Goal: Information Seeking & Learning: Compare options

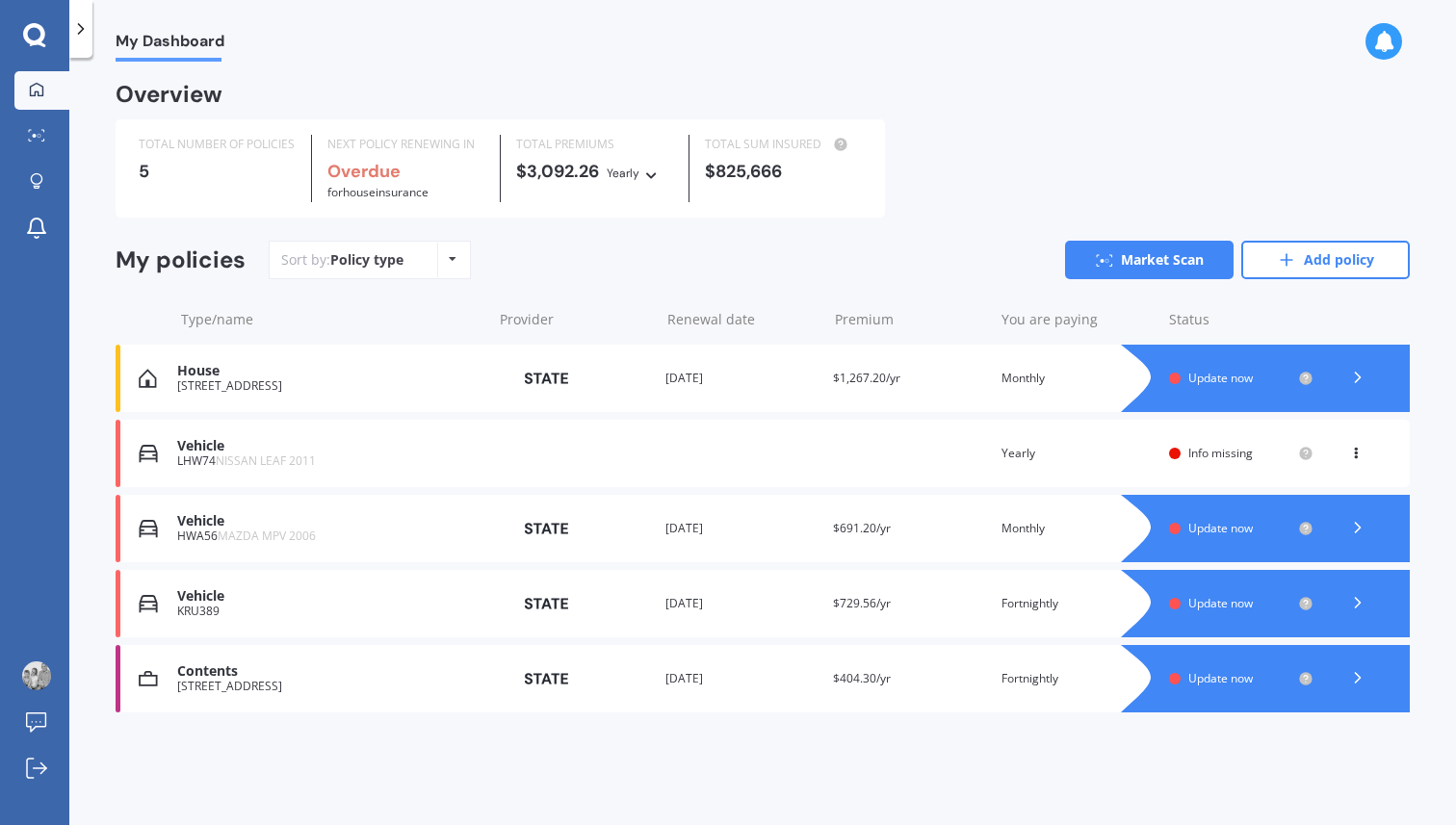
click at [1359, 456] on div "View option View policy Delete" at bounding box center [1358, 454] width 18 height 20
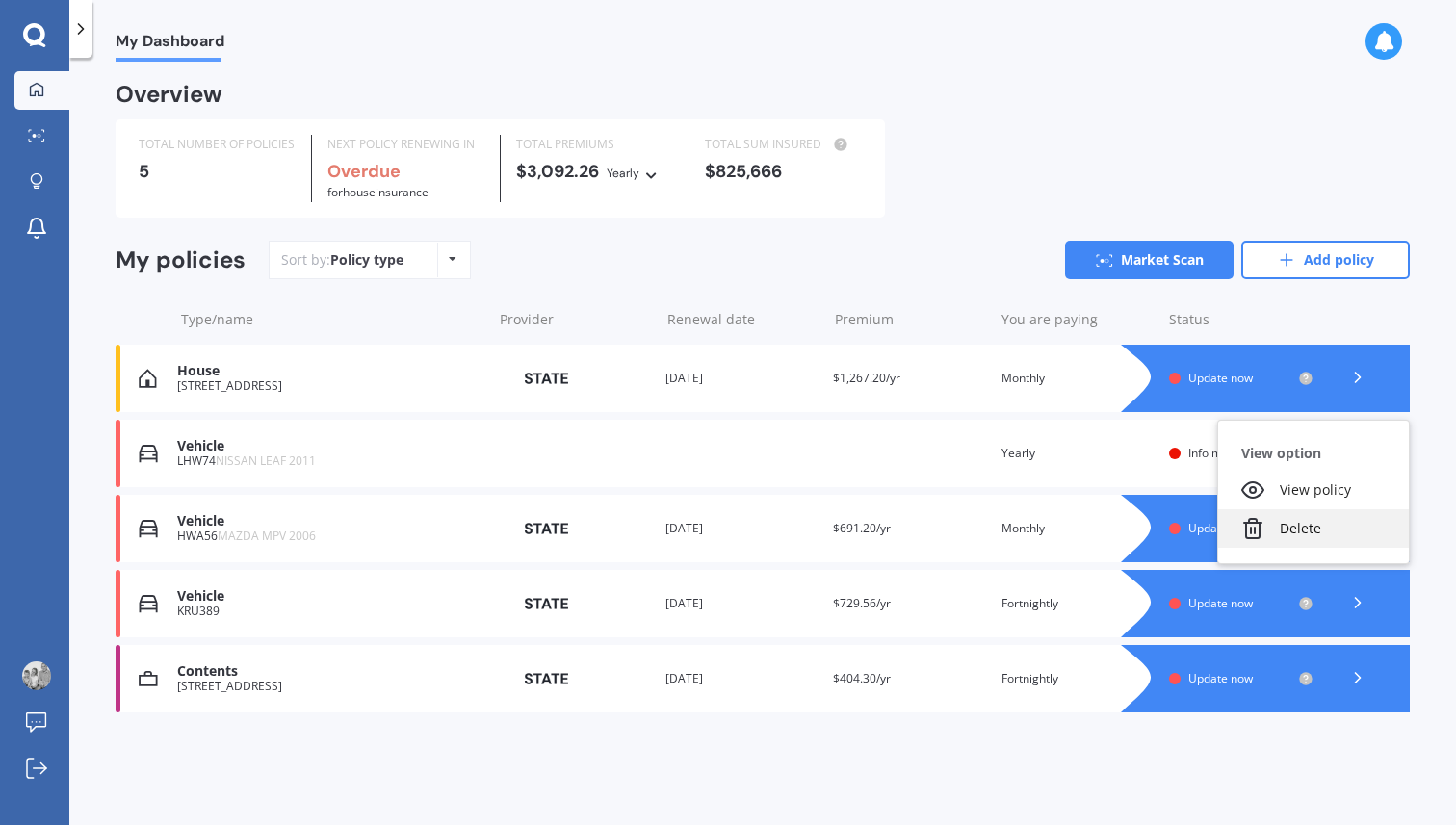
click at [1321, 536] on div "Delete" at bounding box center [1313, 528] width 190 height 38
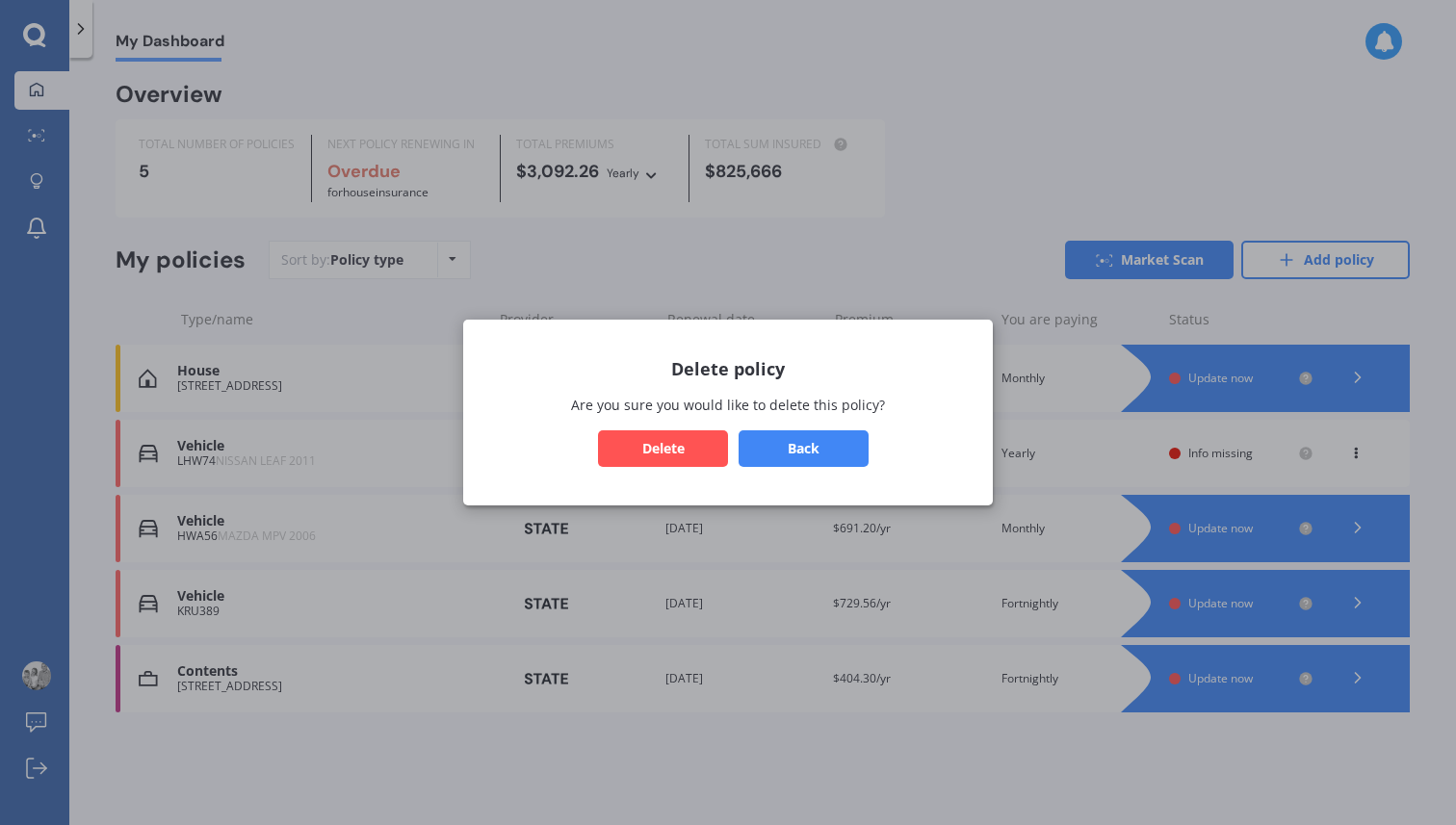
click at [671, 450] on button "Delete" at bounding box center [662, 448] width 130 height 36
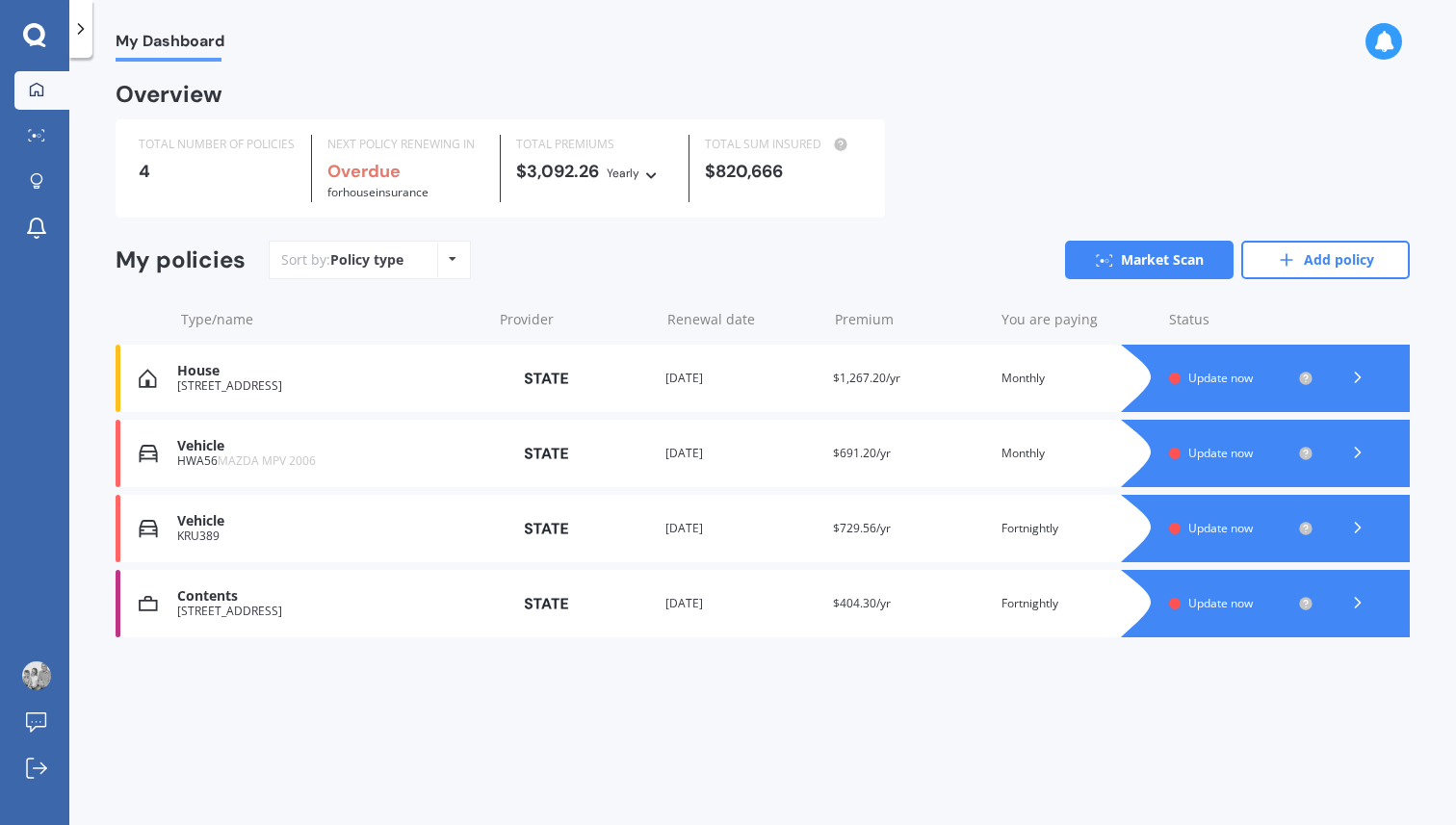
click at [994, 453] on div "Vehicle HWA56 MAZDA MPV 2006 Provider Renewal date [DATE] Premium $691.20/yr Yo…" at bounding box center [762, 453] width 1294 height 67
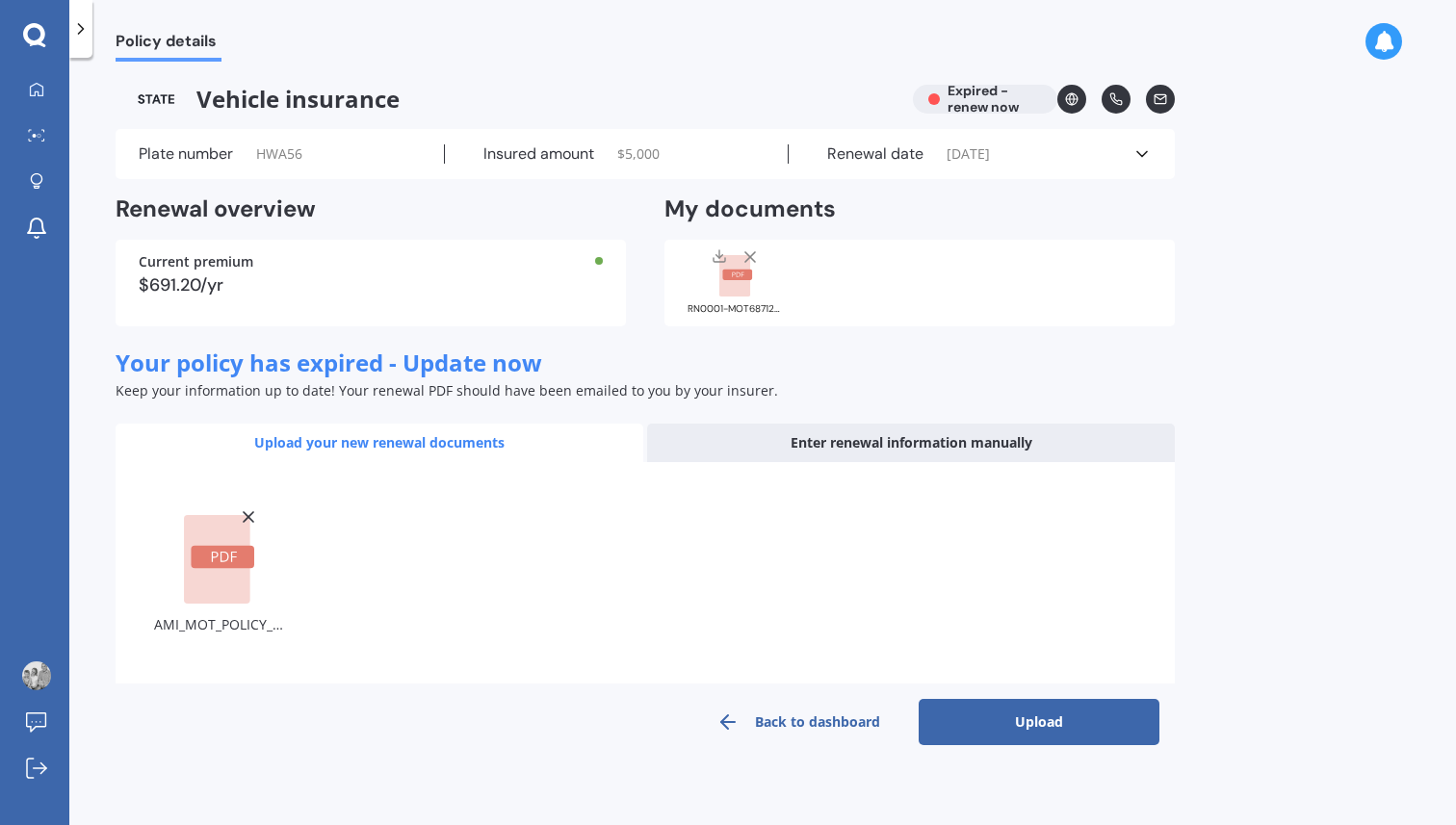
click at [1070, 723] on button "Upload" at bounding box center [1039, 722] width 241 height 46
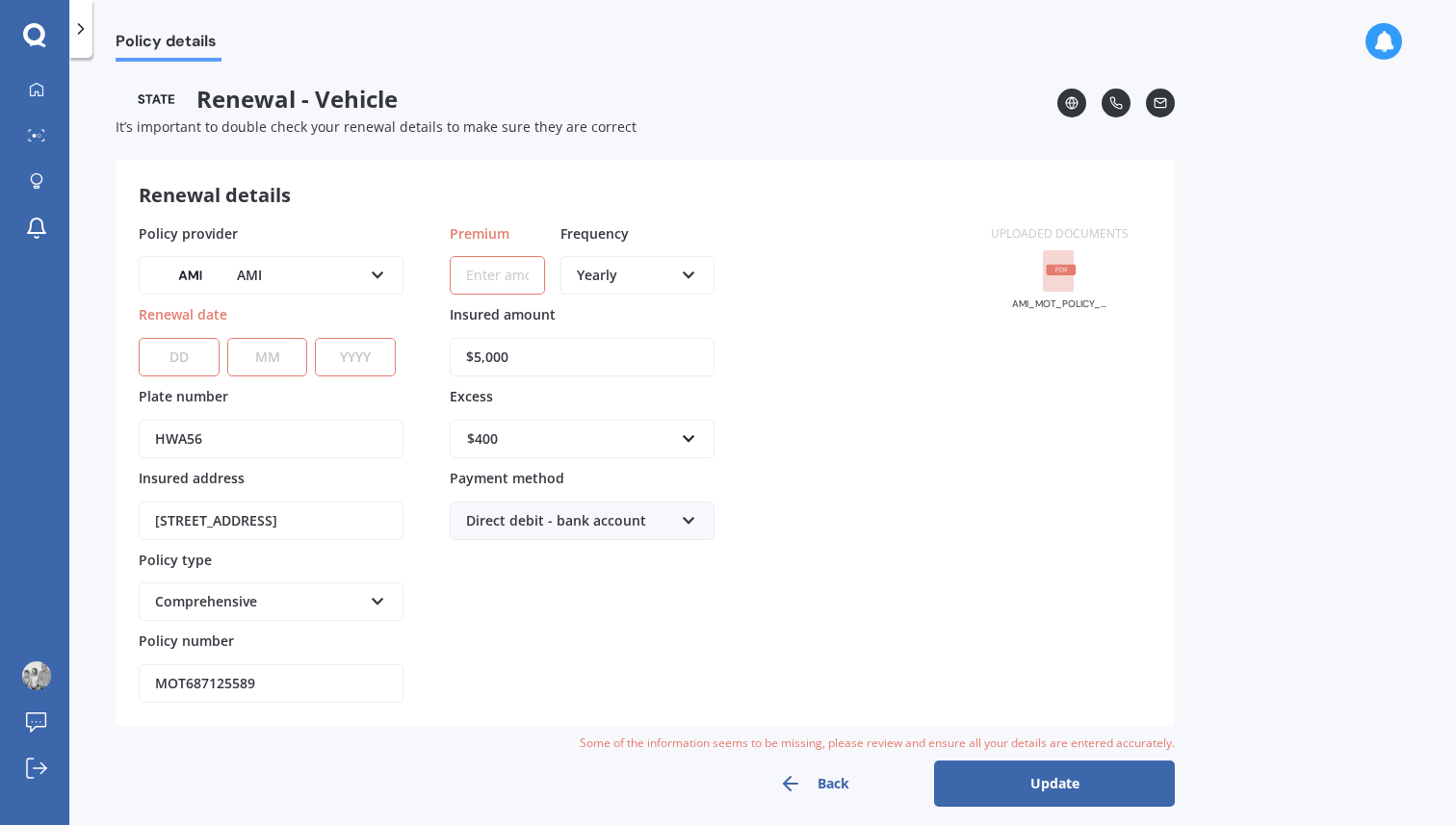
click at [810, 791] on button "Back" at bounding box center [813, 783] width 241 height 46
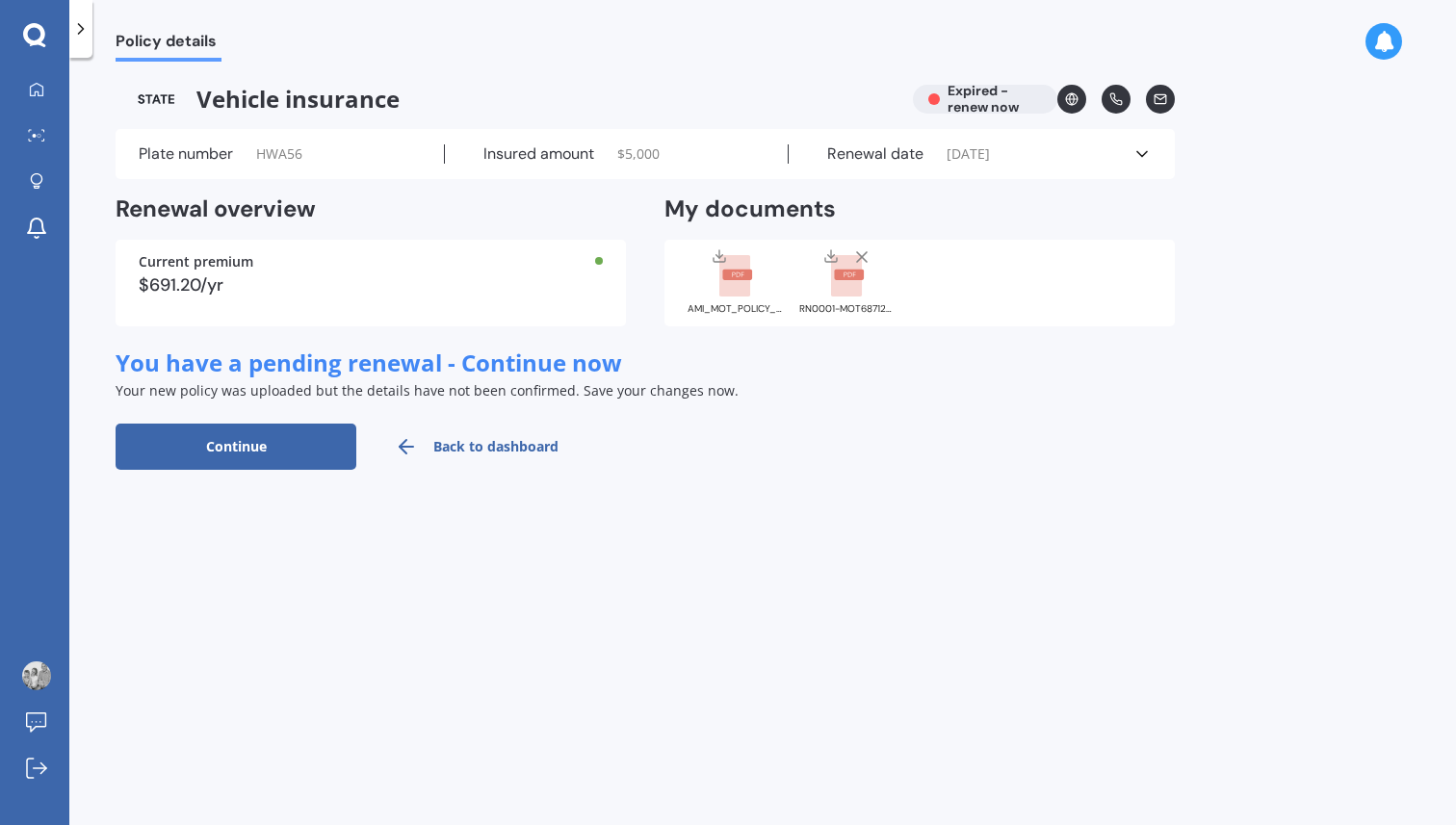
click at [76, 32] on icon at bounding box center [81, 29] width 20 height 20
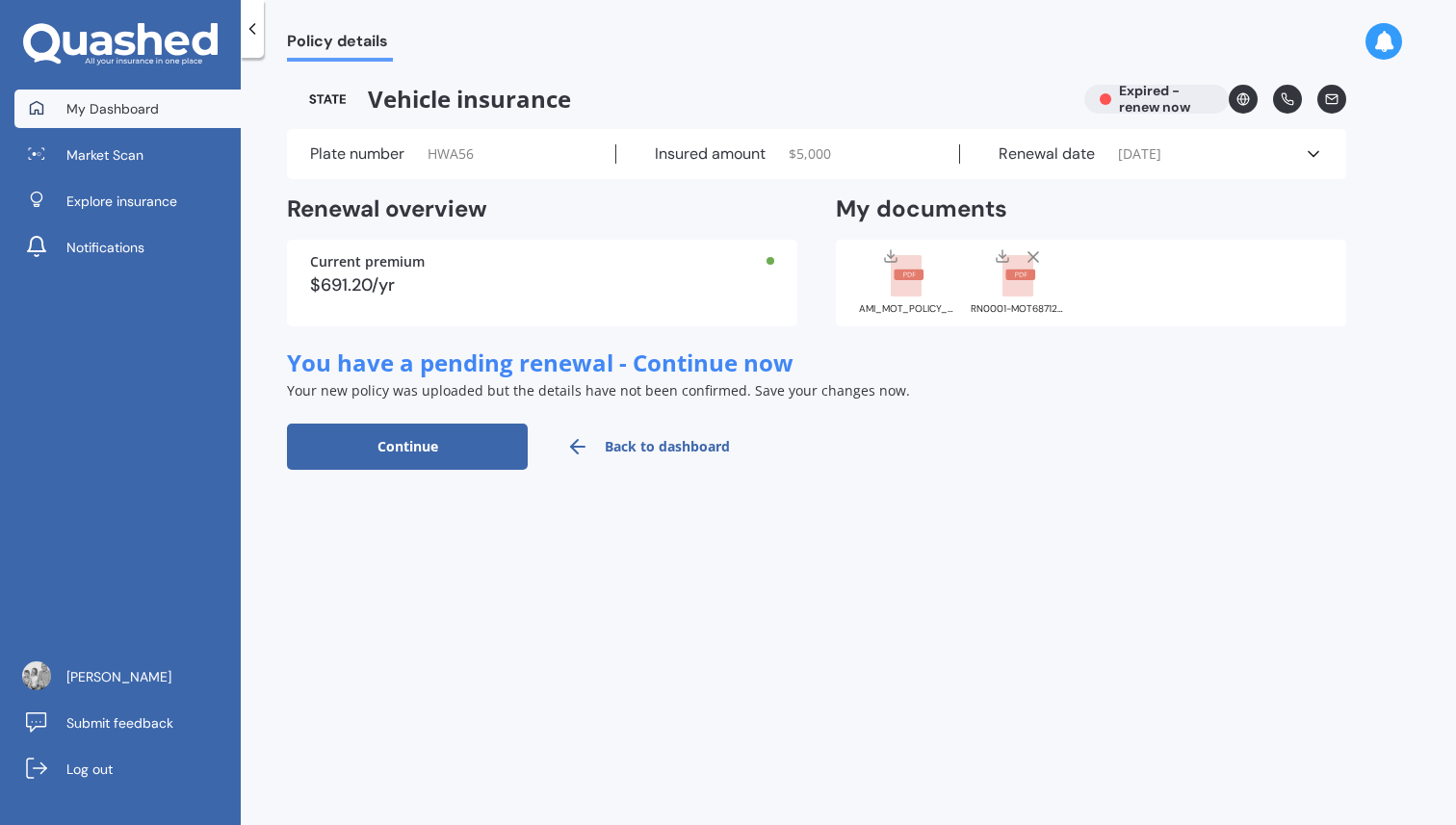
click at [71, 107] on span "My Dashboard" at bounding box center [112, 109] width 93 height 20
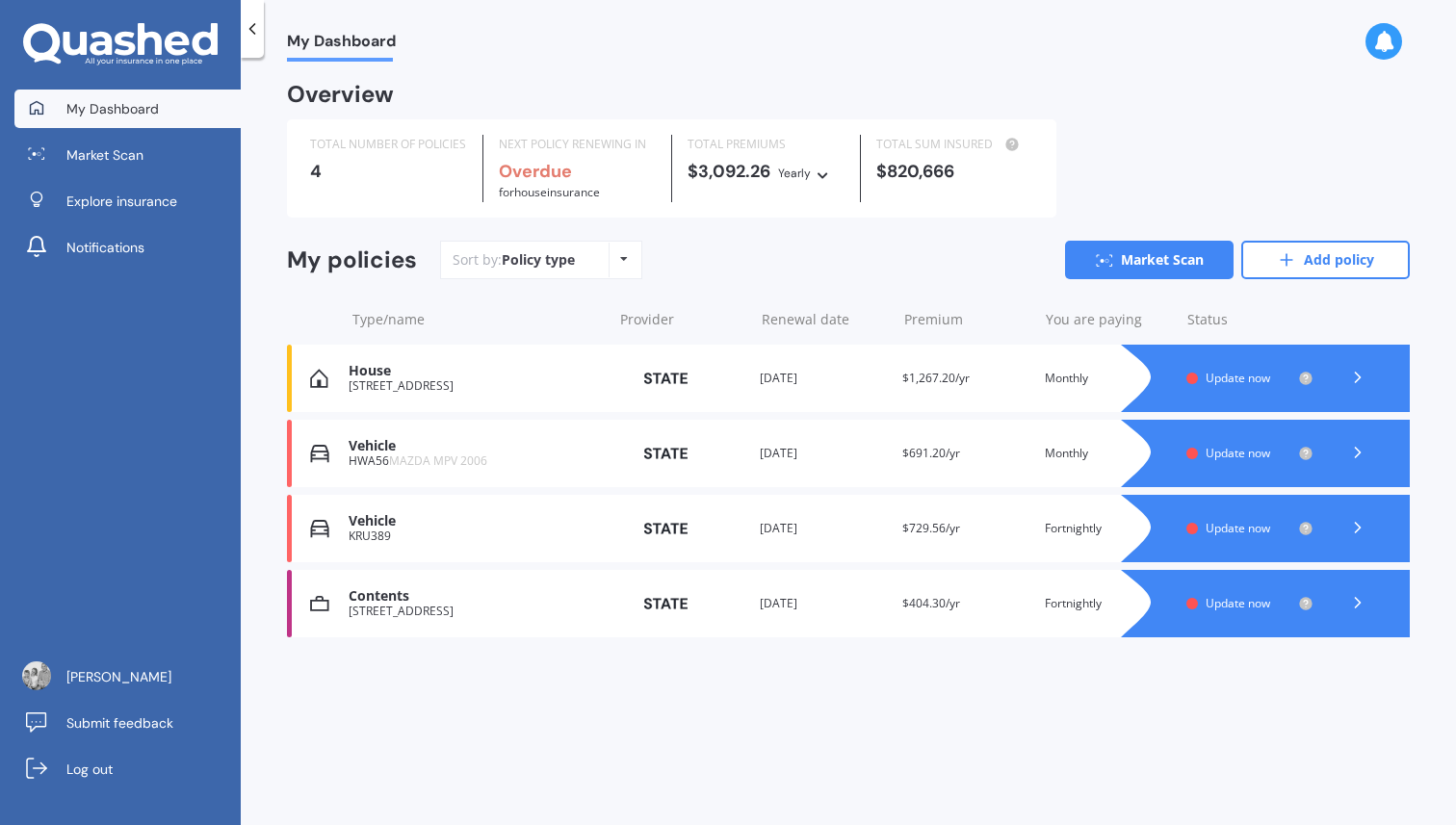
click at [1360, 455] on icon at bounding box center [1358, 453] width 20 height 20
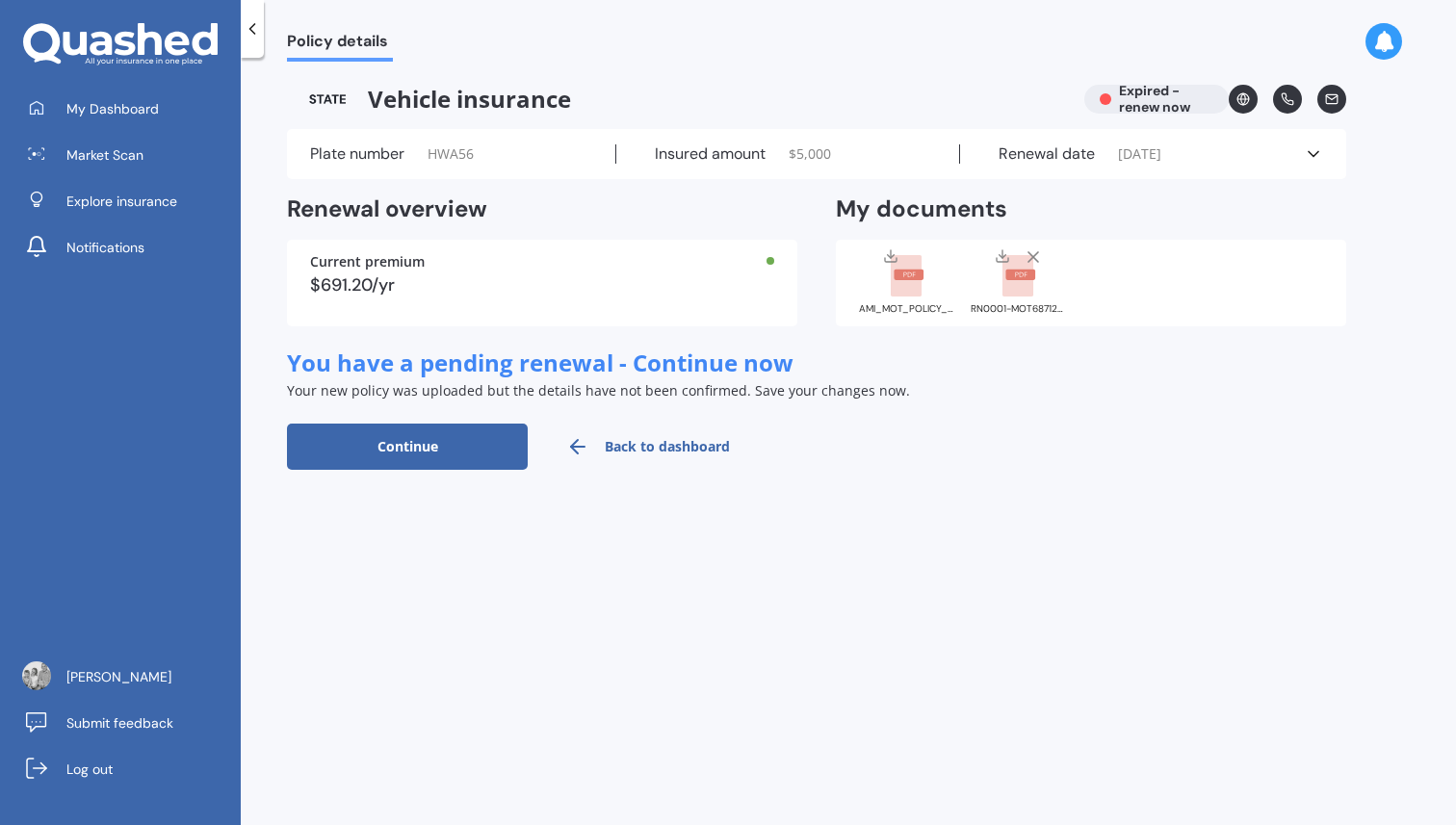
click at [1317, 152] on polyline at bounding box center [1313, 154] width 10 height 5
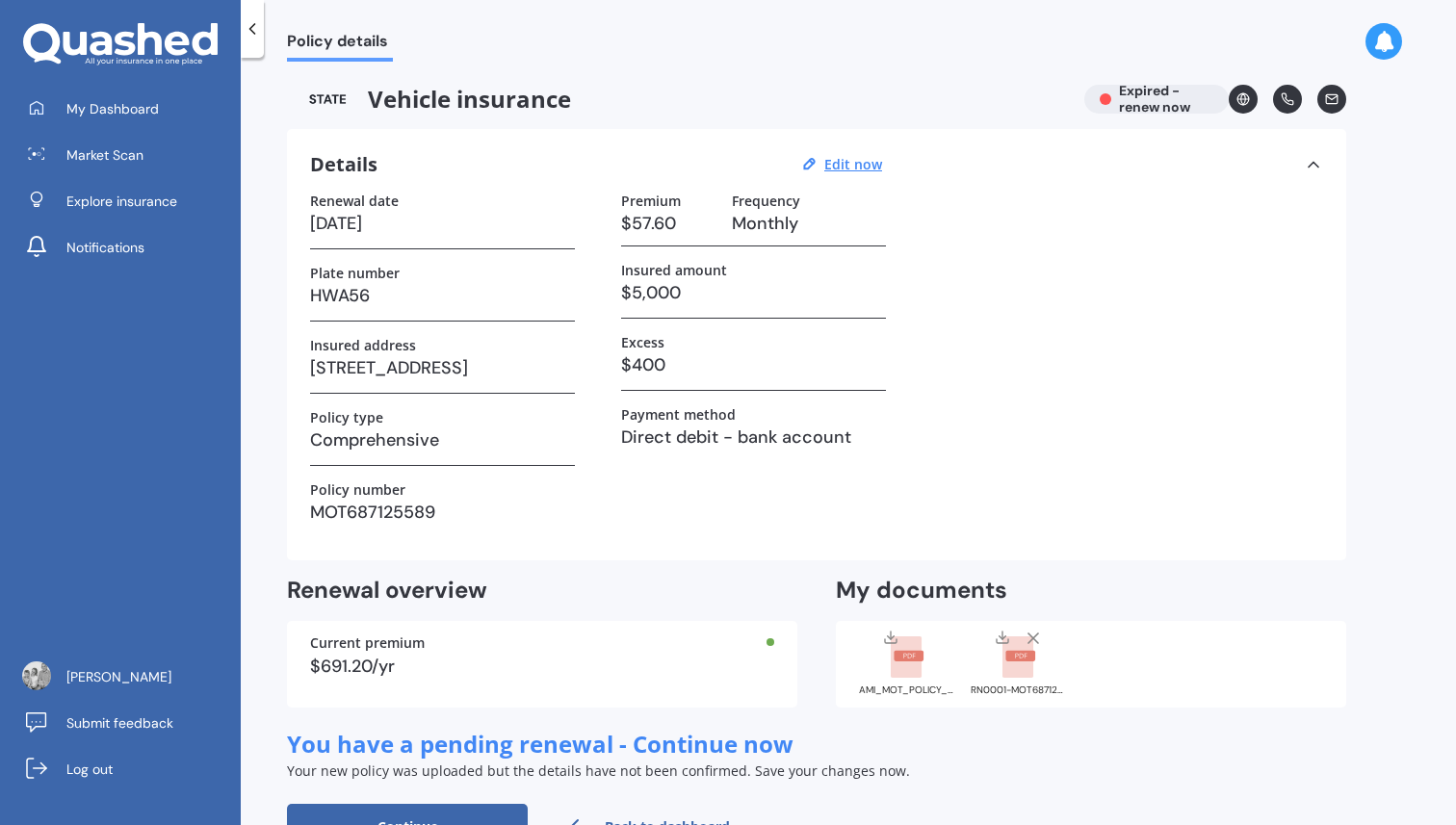
click at [1323, 165] on div "Details Edit now Renewal date [DATE] Plate number HWA56 Insured address [STREET…" at bounding box center [816, 345] width 1060 height 432
click at [1238, 101] on icon at bounding box center [1243, 100] width 14 height 14
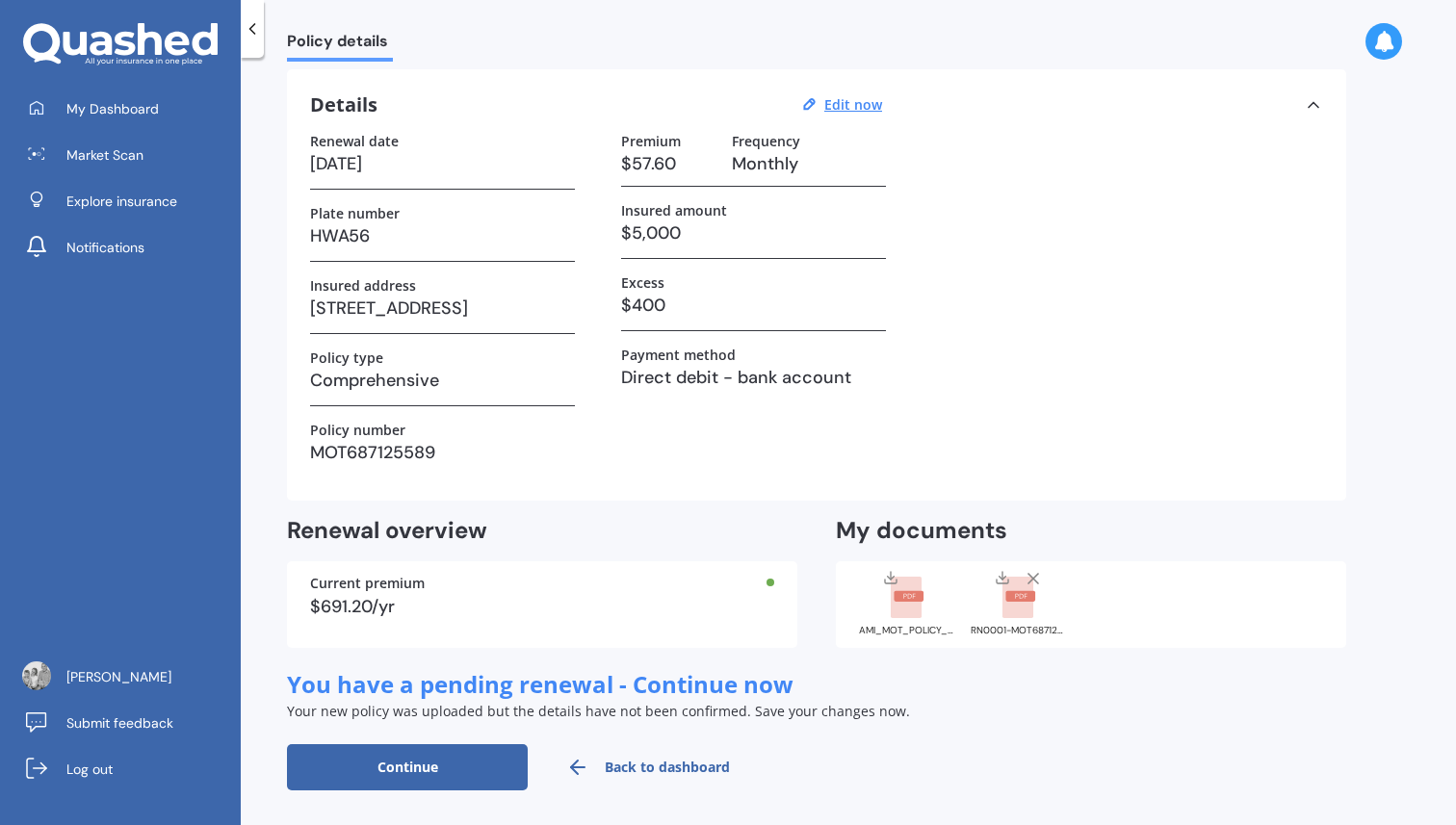
click at [613, 769] on link "Back to dashboard" at bounding box center [647, 766] width 241 height 46
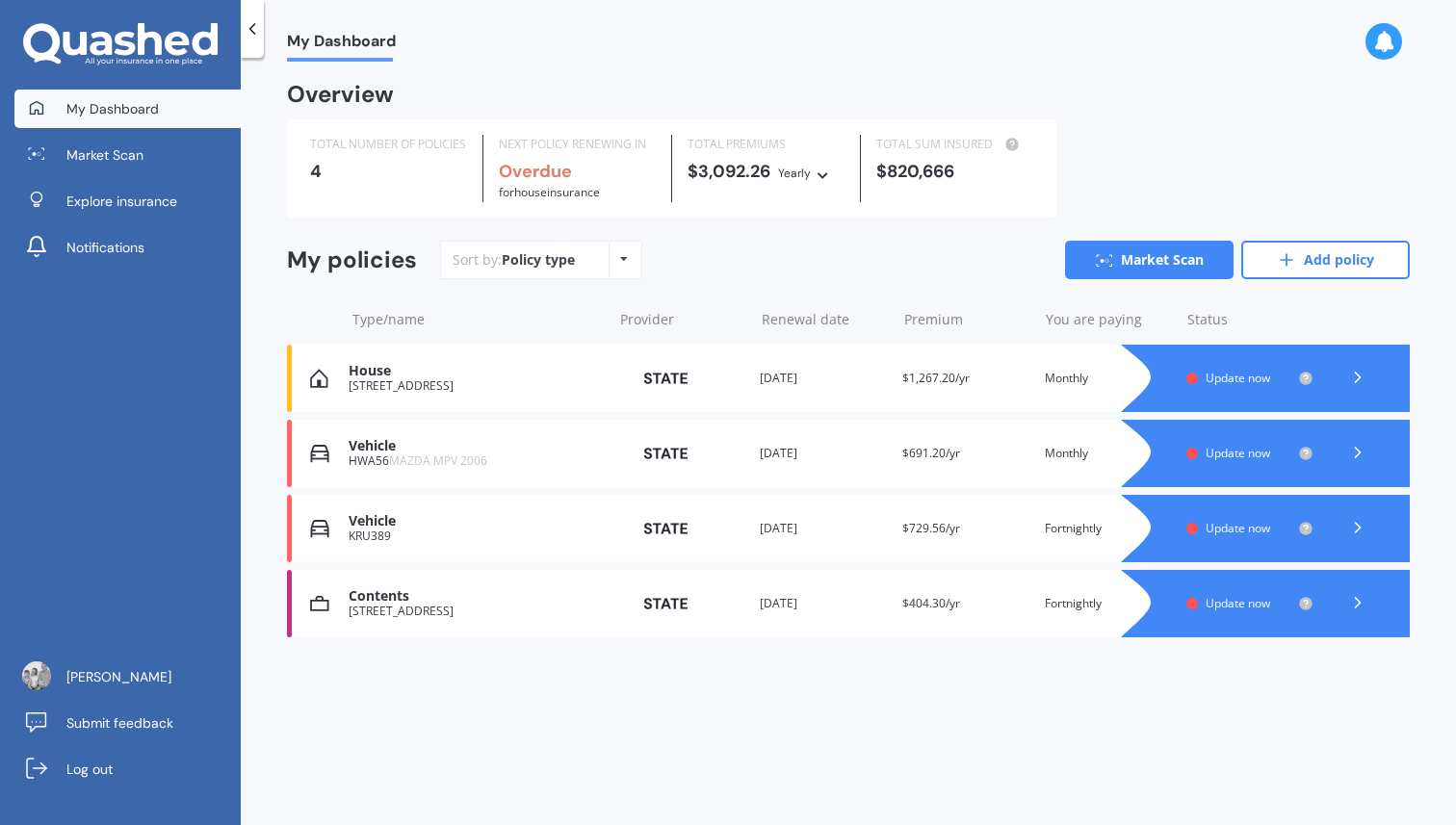
click at [314, 468] on div "Vehicle HWA56 MAZDA MPV 2006 Provider Renewal date [DATE] Premium $691.20/yr Yo…" at bounding box center [849, 453] width 1123 height 67
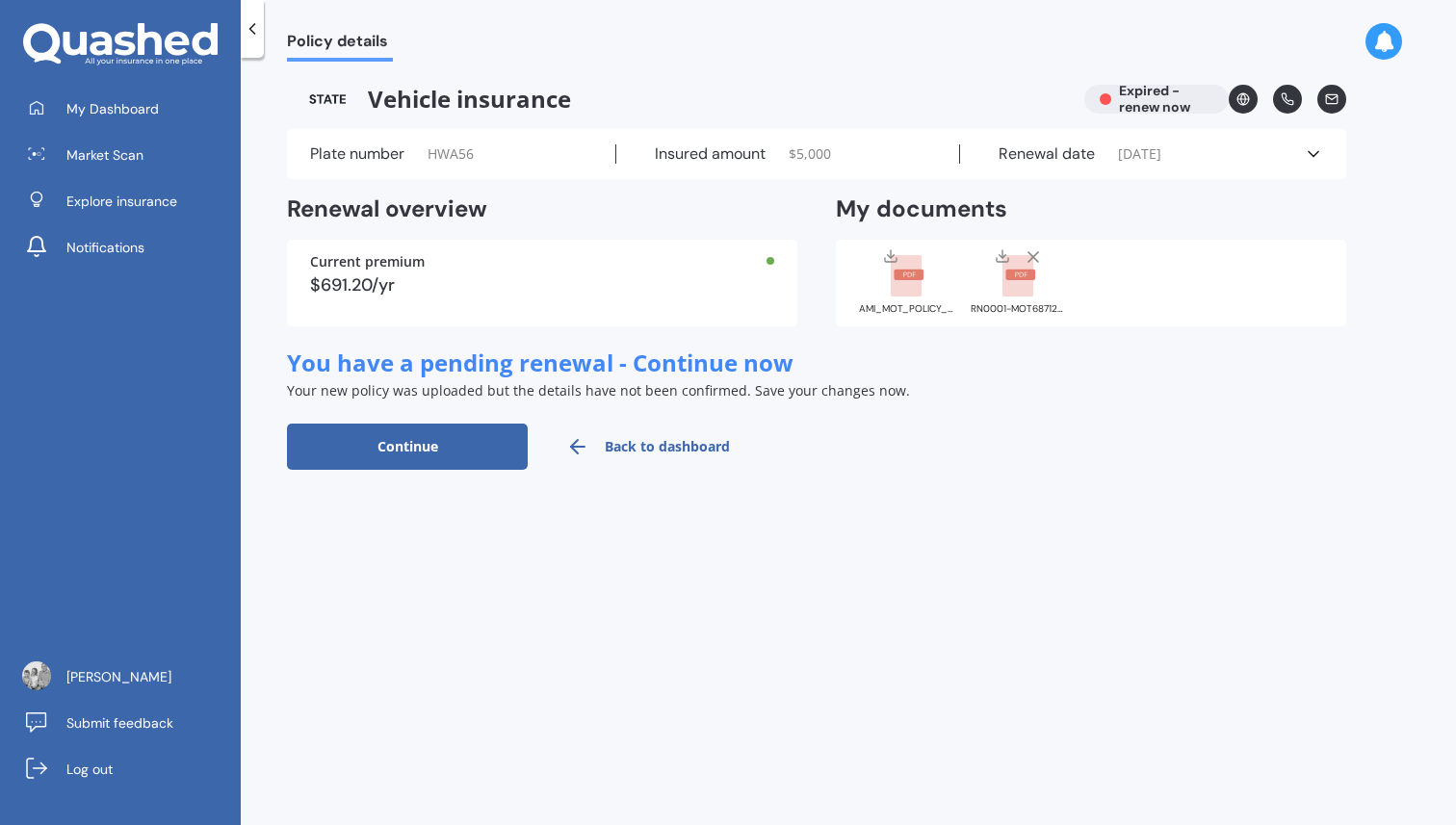
click at [1033, 256] on line at bounding box center [1033, 257] width 10 height 10
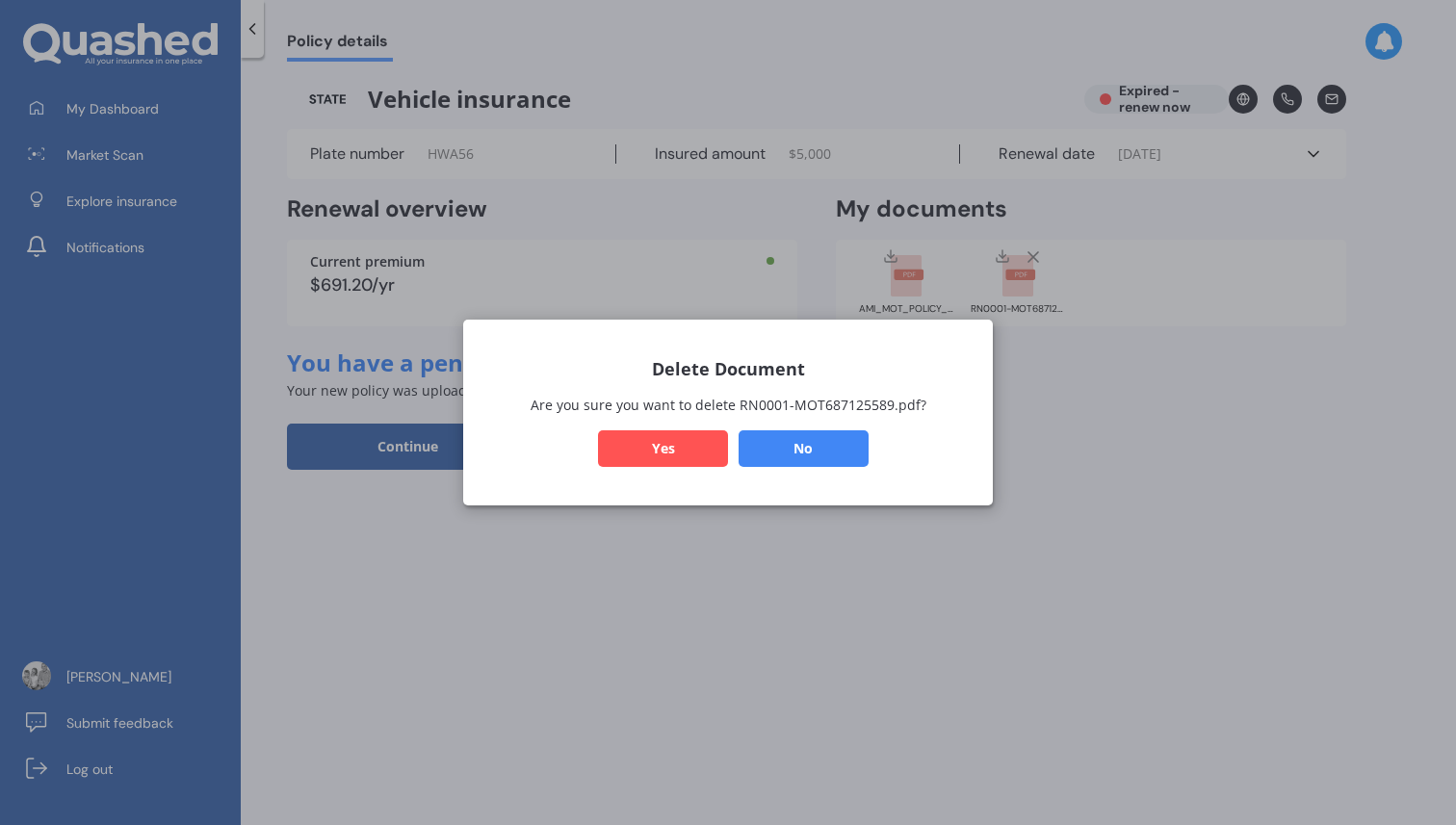
click at [696, 445] on button "Yes" at bounding box center [662, 448] width 130 height 36
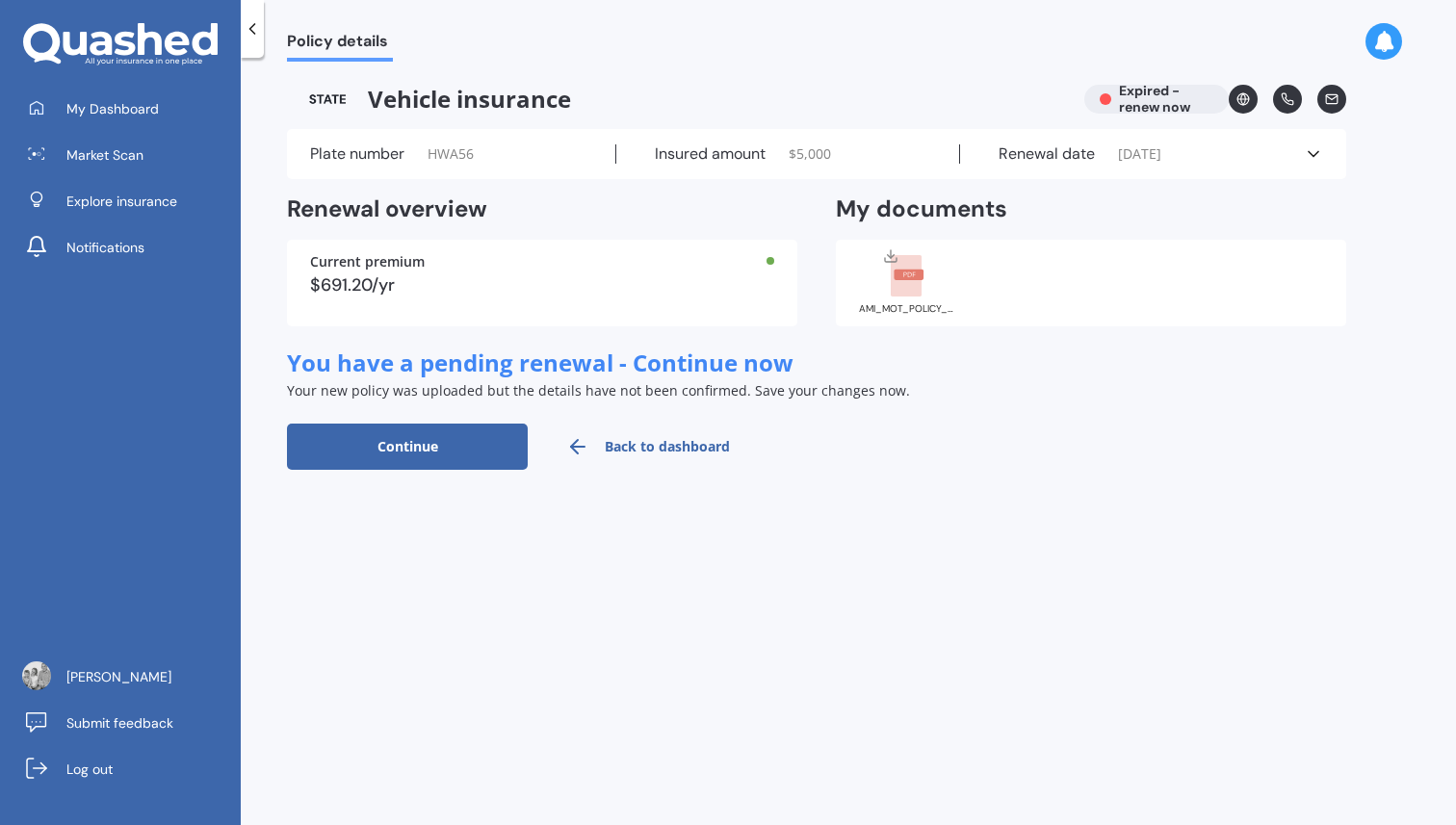
click at [414, 456] on button "Continue" at bounding box center [407, 446] width 241 height 46
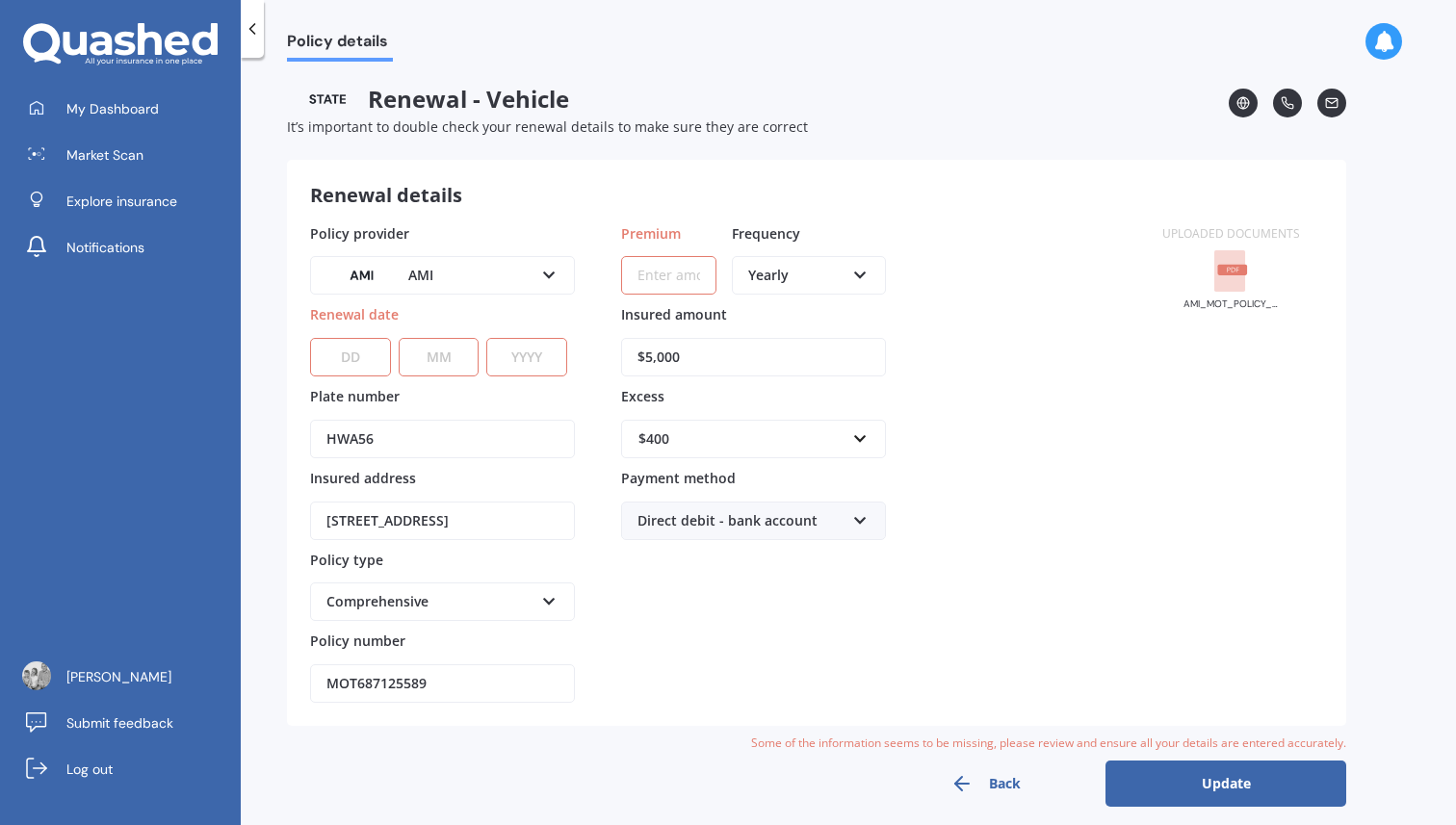
click at [528, 272] on div "AMI" at bounding box center [430, 275] width 207 height 21
click at [539, 216] on div "Renewal details Policy provider AMI AA AMI AMP ANZ ASB [PERSON_NAME] Ando Assur…" at bounding box center [816, 443] width 1060 height 566
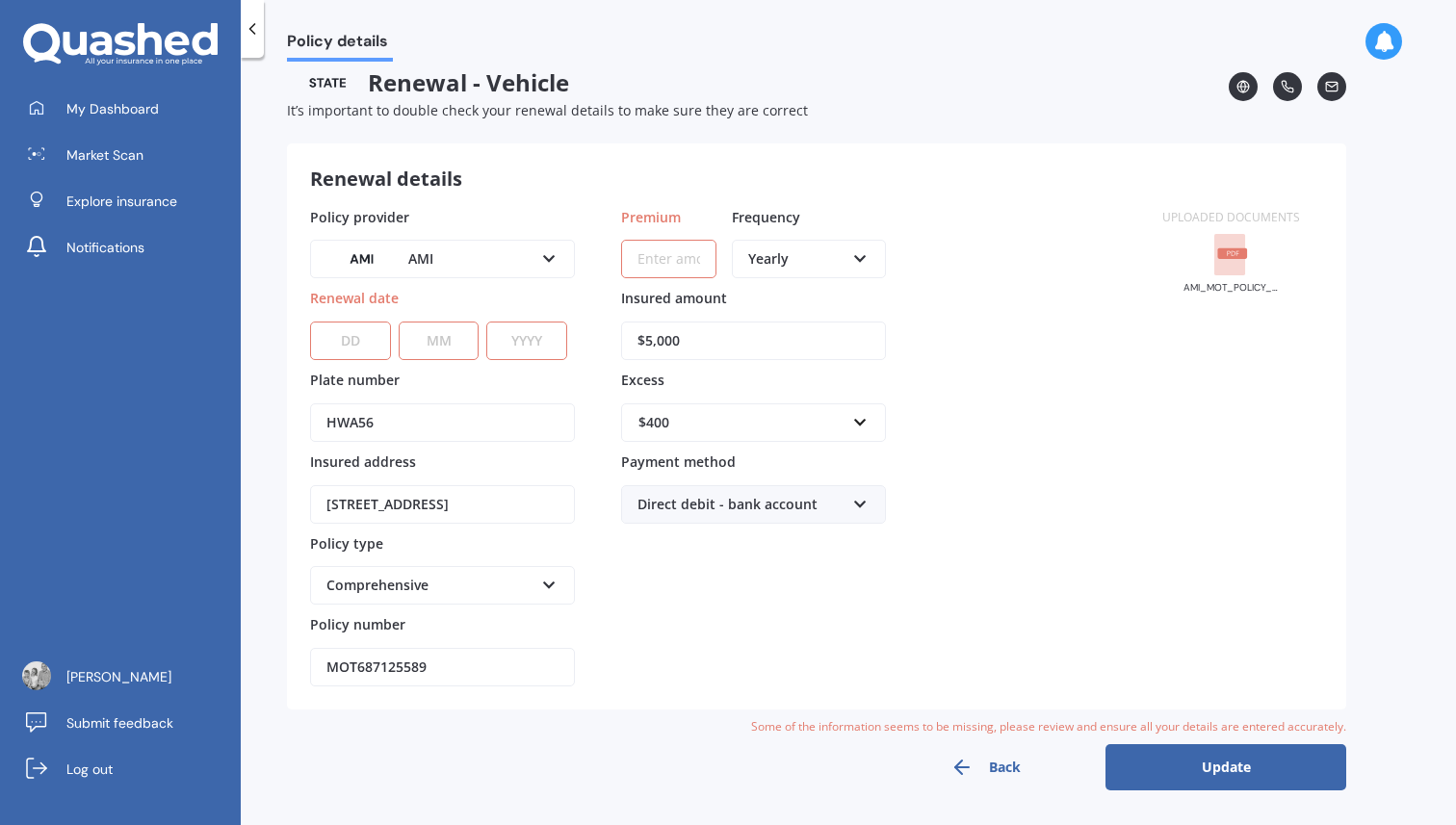
click at [782, 258] on div "Yearly" at bounding box center [796, 259] width 97 height 21
click at [782, 442] on span "Fortnightly" at bounding box center [783, 433] width 69 height 19
click at [890, 235] on div "Policy provider AMI AA AMI AMP ANZ ASB [PERSON_NAME] Ando Assurant Autosure BNZ…" at bounding box center [725, 447] width 829 height 480
click at [682, 259] on input "Premium" at bounding box center [669, 259] width 96 height 38
click at [480, 594] on div "Comprehensive" at bounding box center [430, 586] width 207 height 21
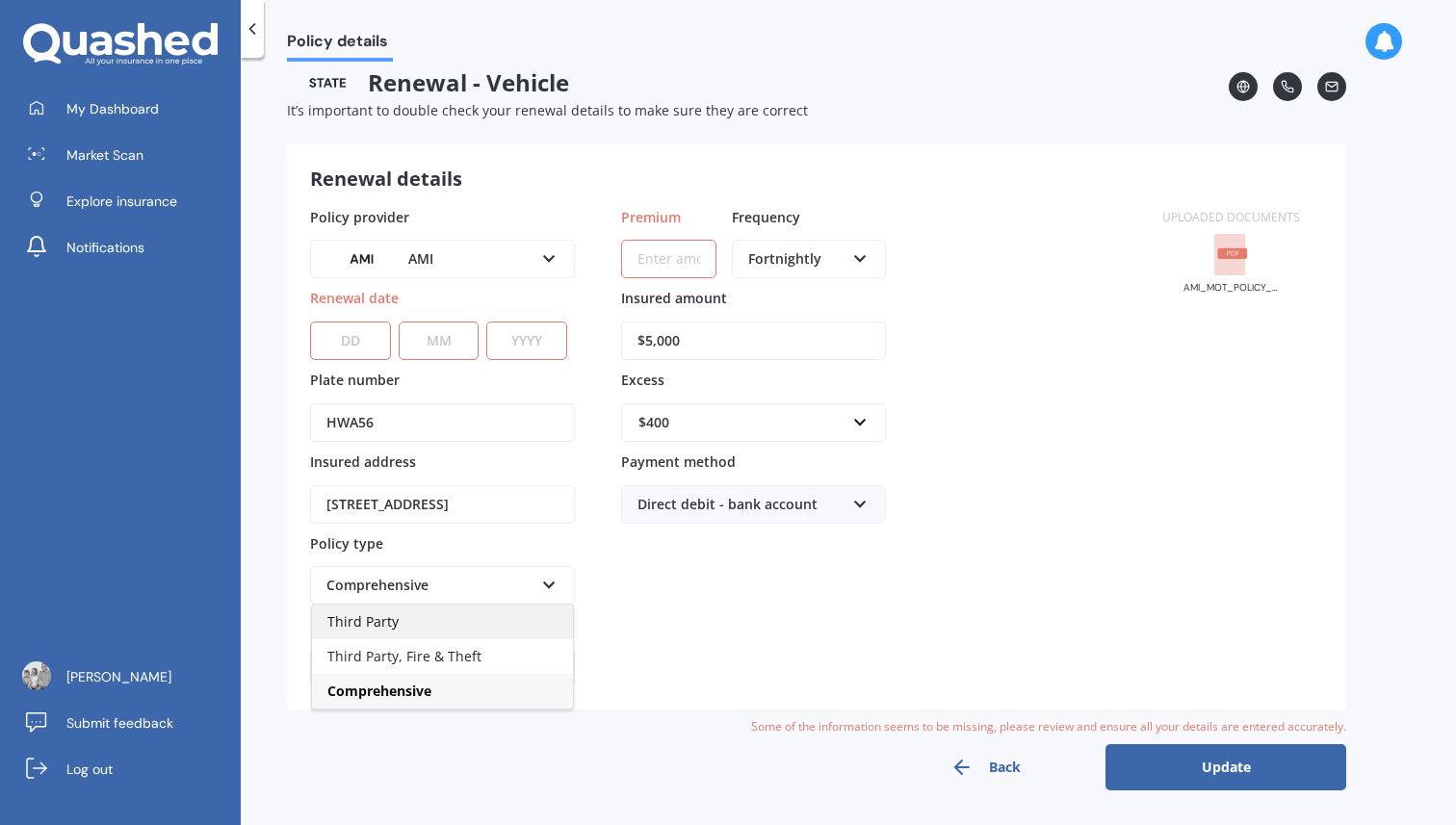
click at [468, 620] on div "Third Party" at bounding box center [442, 622] width 261 height 35
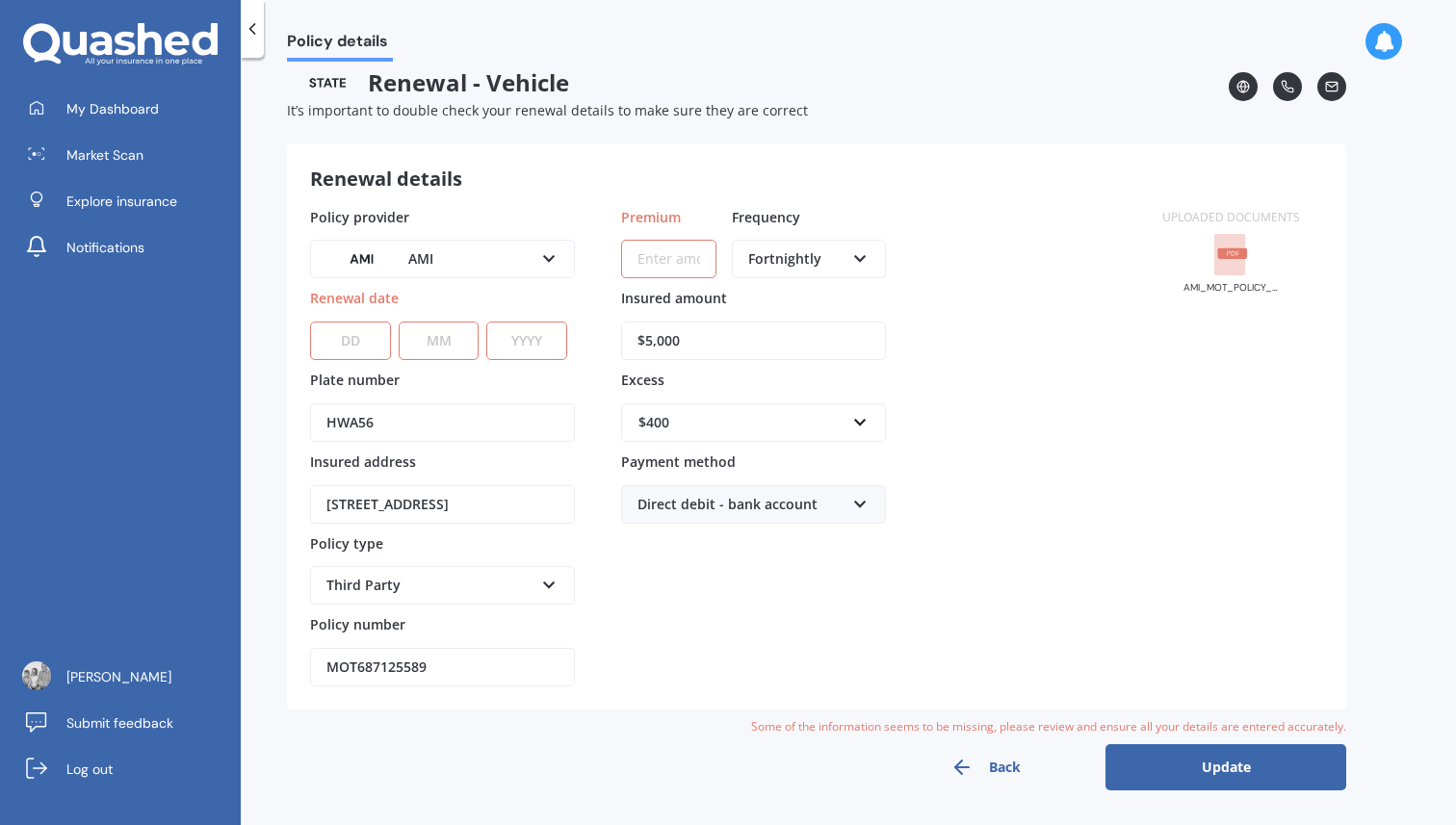
click at [700, 639] on div "Premium Frequency Fortnightly Yearly Six-Monthly Quarterly Monthly Fortnightly …" at bounding box center [753, 447] width 265 height 480
drag, startPoint x: 726, startPoint y: 340, endPoint x: 545, endPoint y: 343, distance: 181.0
click at [547, 344] on div "Policy provider AMI AA AMI AMP ANZ ASB [PERSON_NAME] Ando Assurant Autosure BNZ…" at bounding box center [725, 447] width 829 height 480
click at [688, 432] on div "$400" at bounding box center [742, 423] width 207 height 21
click at [1052, 464] on div "Policy provider AMI AA AMI AMP ANZ ASB [PERSON_NAME] Ando Assurant Autosure BNZ…" at bounding box center [725, 447] width 829 height 480
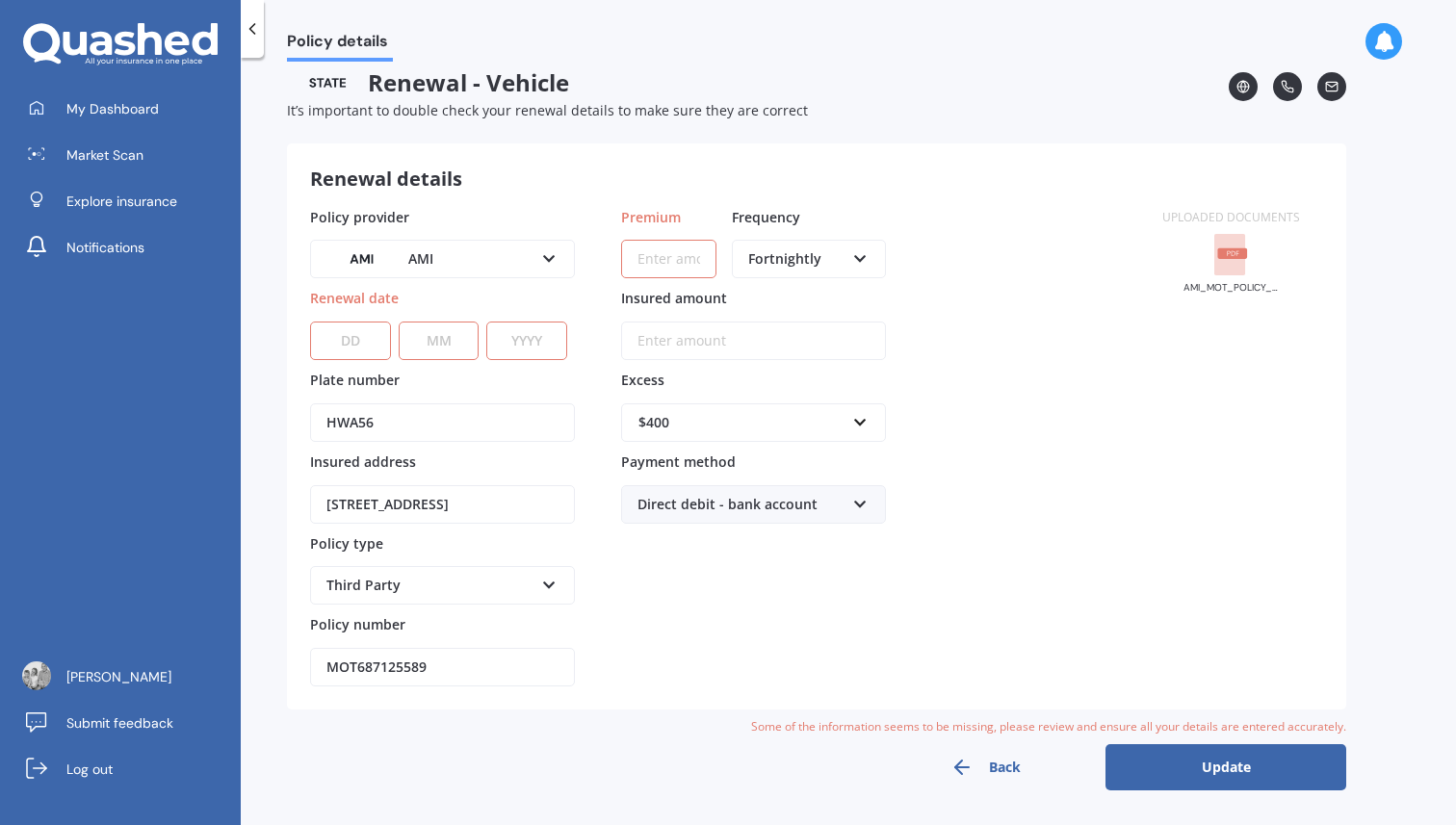
click at [1179, 762] on button "Update" at bounding box center [1226, 766] width 241 height 46
click at [663, 261] on input "Premium" at bounding box center [669, 259] width 96 height 38
click at [689, 259] on input "$4.00" at bounding box center [669, 259] width 96 height 38
type input "$4.28"
click at [1190, 363] on div "Uploaded documents AMI_MOT_POLICY_SCHEDULE_MOTA01526327_20250812150401938.pdf" at bounding box center [1231, 447] width 184 height 480
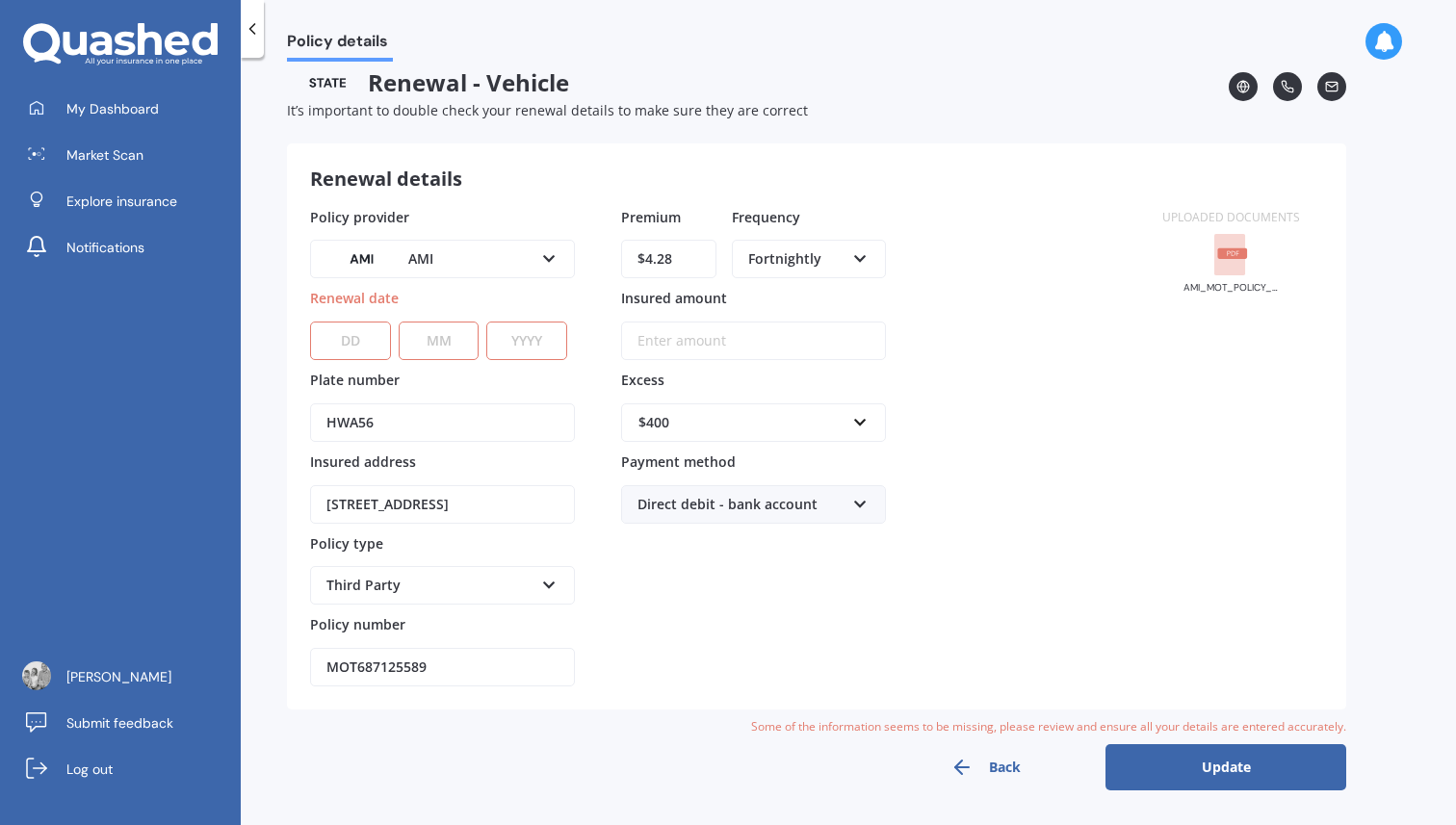
click at [1206, 775] on button "Update" at bounding box center [1226, 766] width 241 height 46
click at [341, 341] on select "DD 01 02 03 04 05 06 07 08 09 10 11 12 13 14 15 16 17 18 19 20 21 22 23 24 25 2…" at bounding box center [351, 340] width 81 height 38
click at [356, 340] on select "DD 01 02 03 04 05 06 07 08 09 10 11 12 13 14 15 16 17 18 19 20 21 22 23 24 25 2…" at bounding box center [351, 340] width 81 height 38
select select "12"
click at [438, 333] on select "MM 01 02 03 04 05 06 07 08 09 10 11 12" at bounding box center [438, 340] width 81 height 38
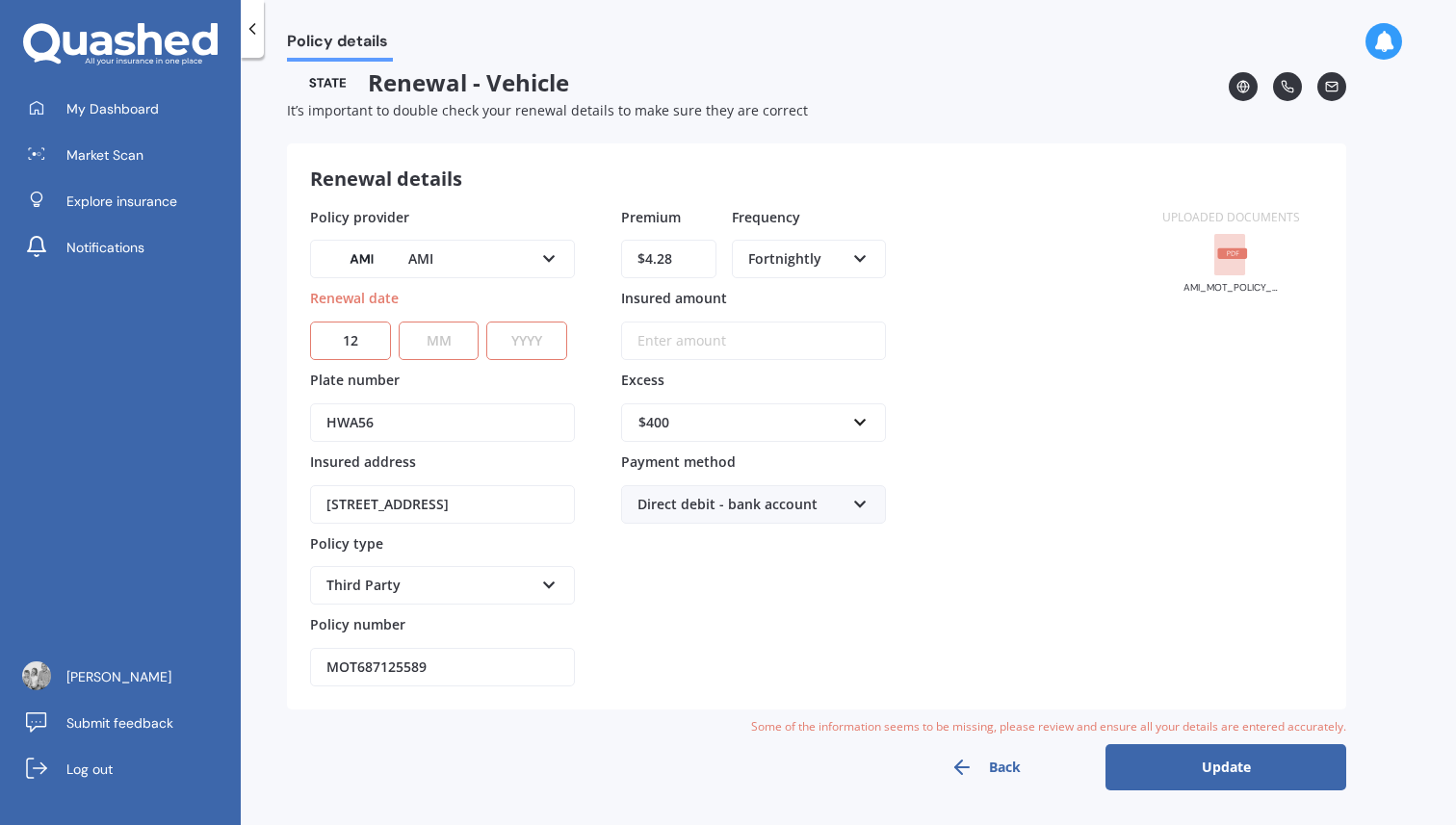
select select "08"
click at [523, 337] on select "YYYY 2027 2026 2025 2024 2023 2022 2021 2020 2019 2018 2017 2016 2015 2014 2013…" at bounding box center [526, 340] width 81 height 38
select select "2025"
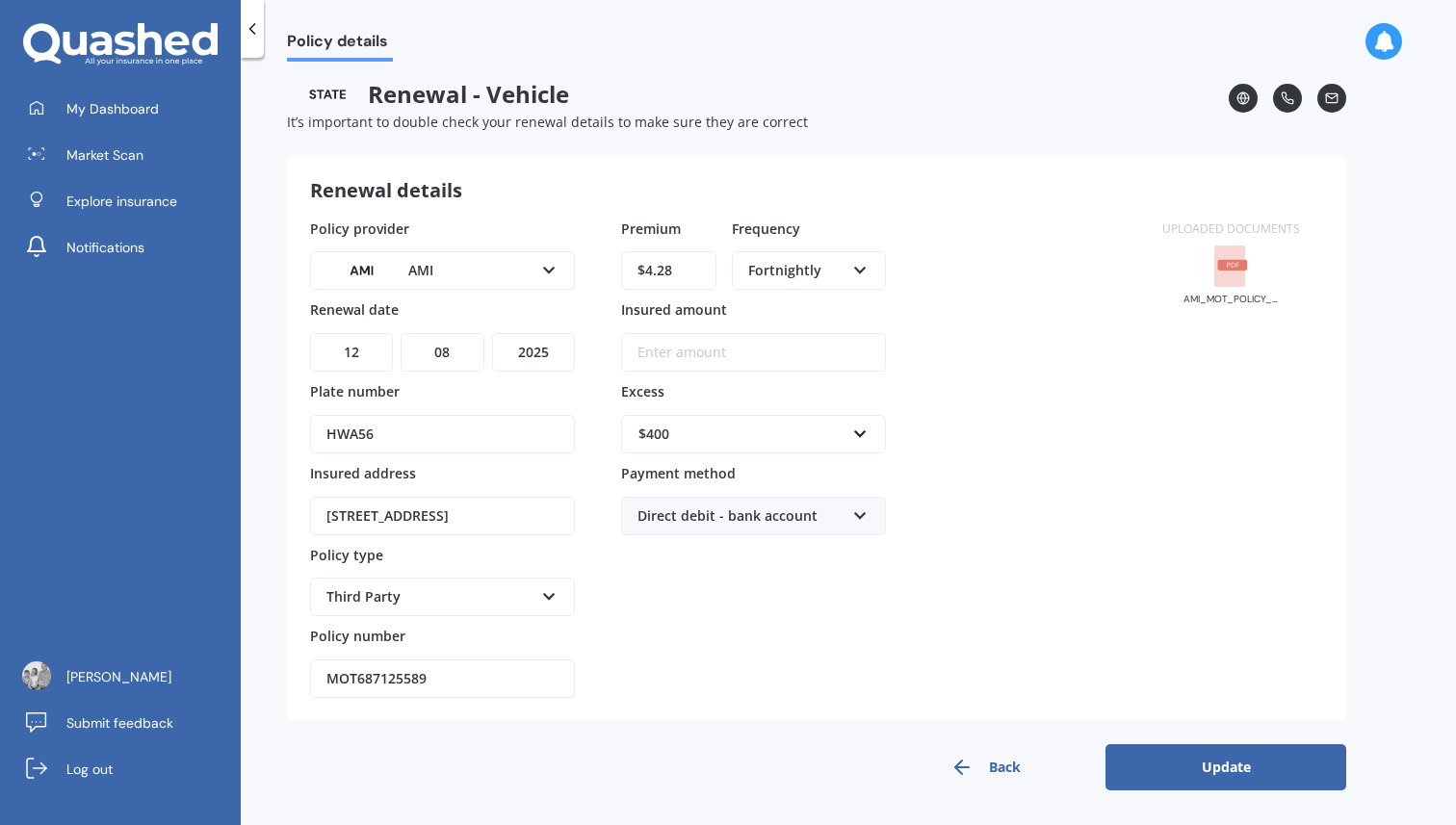
click at [1248, 784] on button "Update" at bounding box center [1226, 766] width 241 height 46
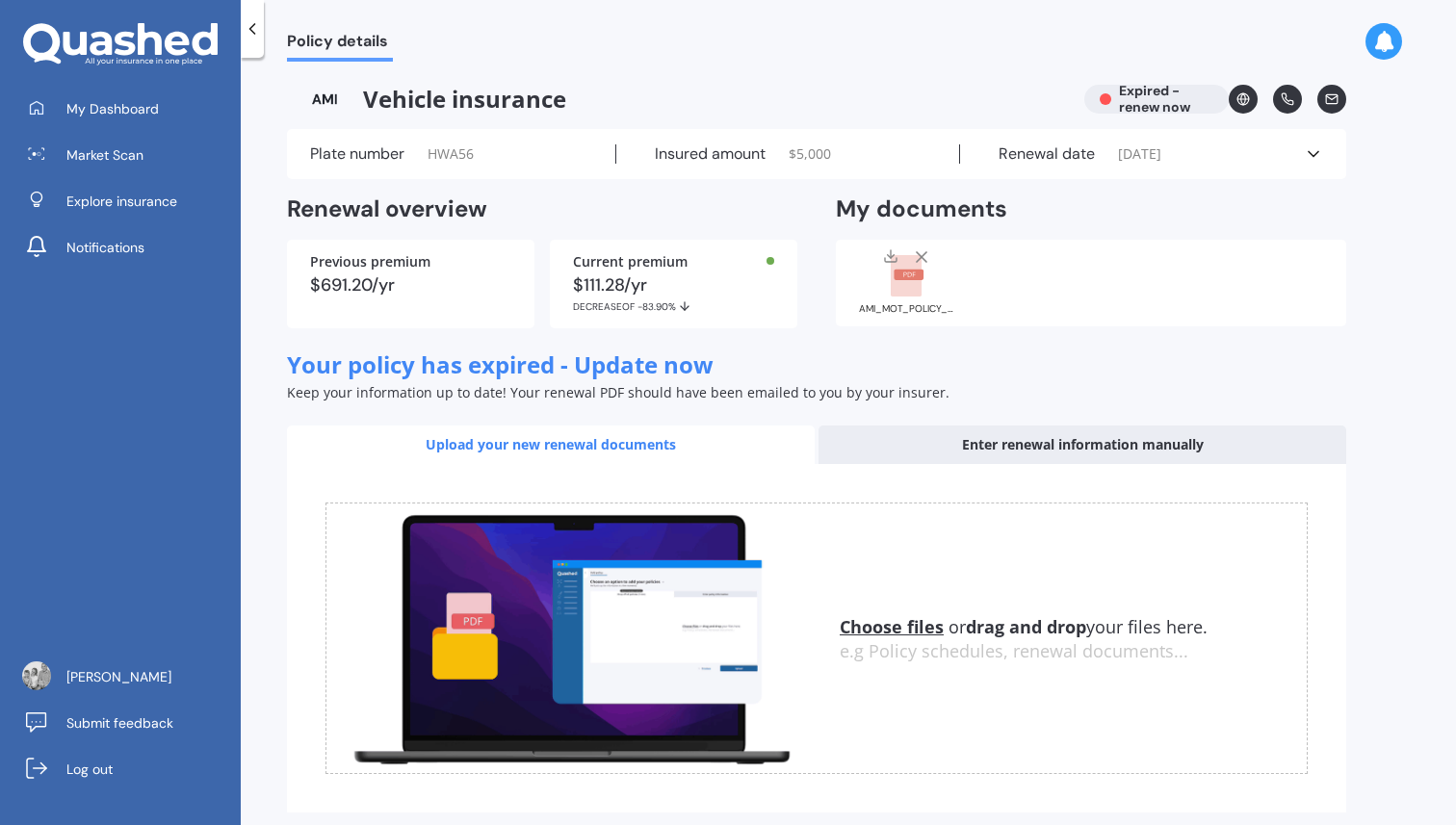
click at [1161, 154] on span "[DATE]" at bounding box center [1140, 154] width 43 height 20
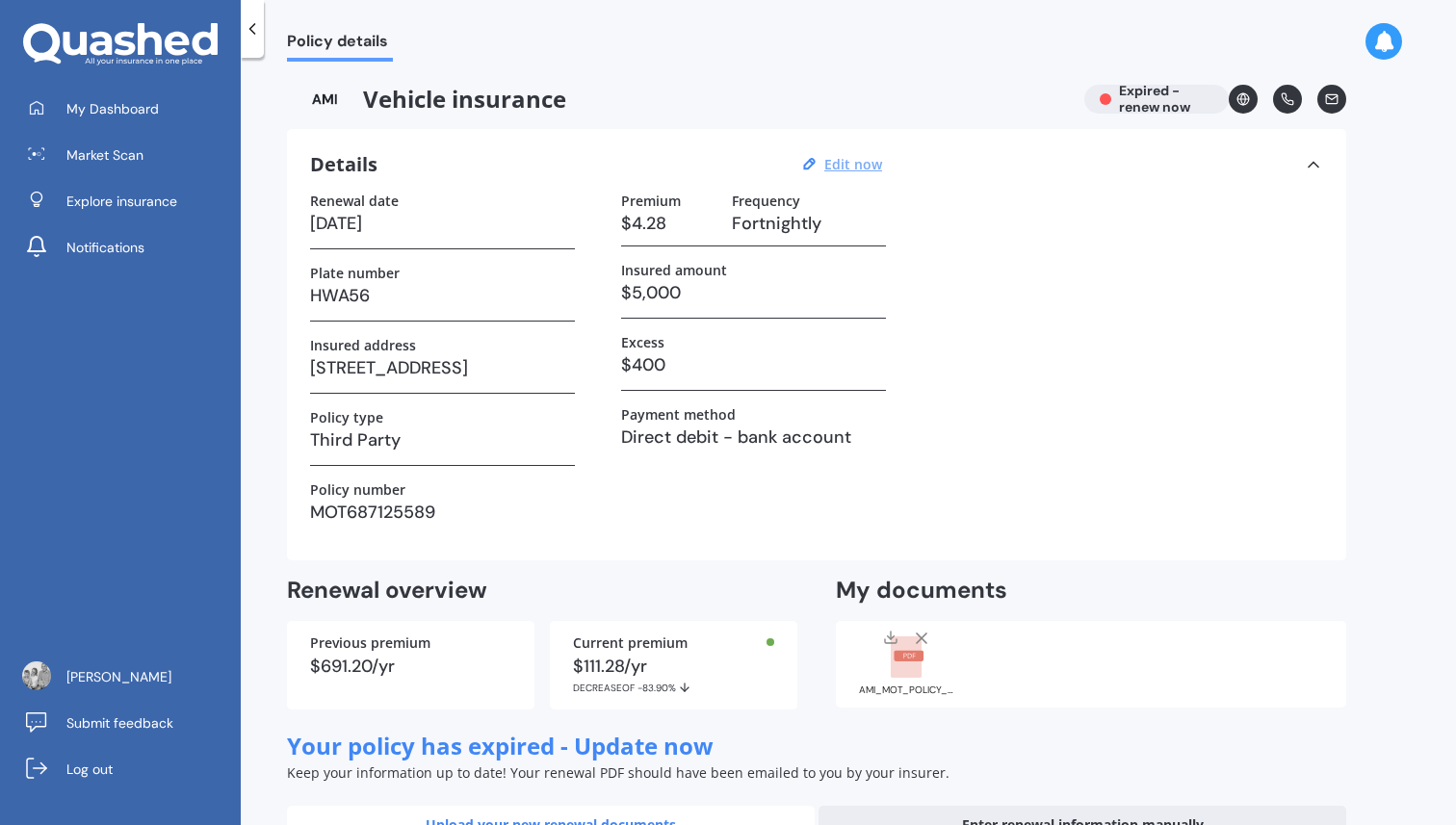
click at [844, 155] on u "Edit now" at bounding box center [853, 164] width 58 height 19
select select "12"
select select "08"
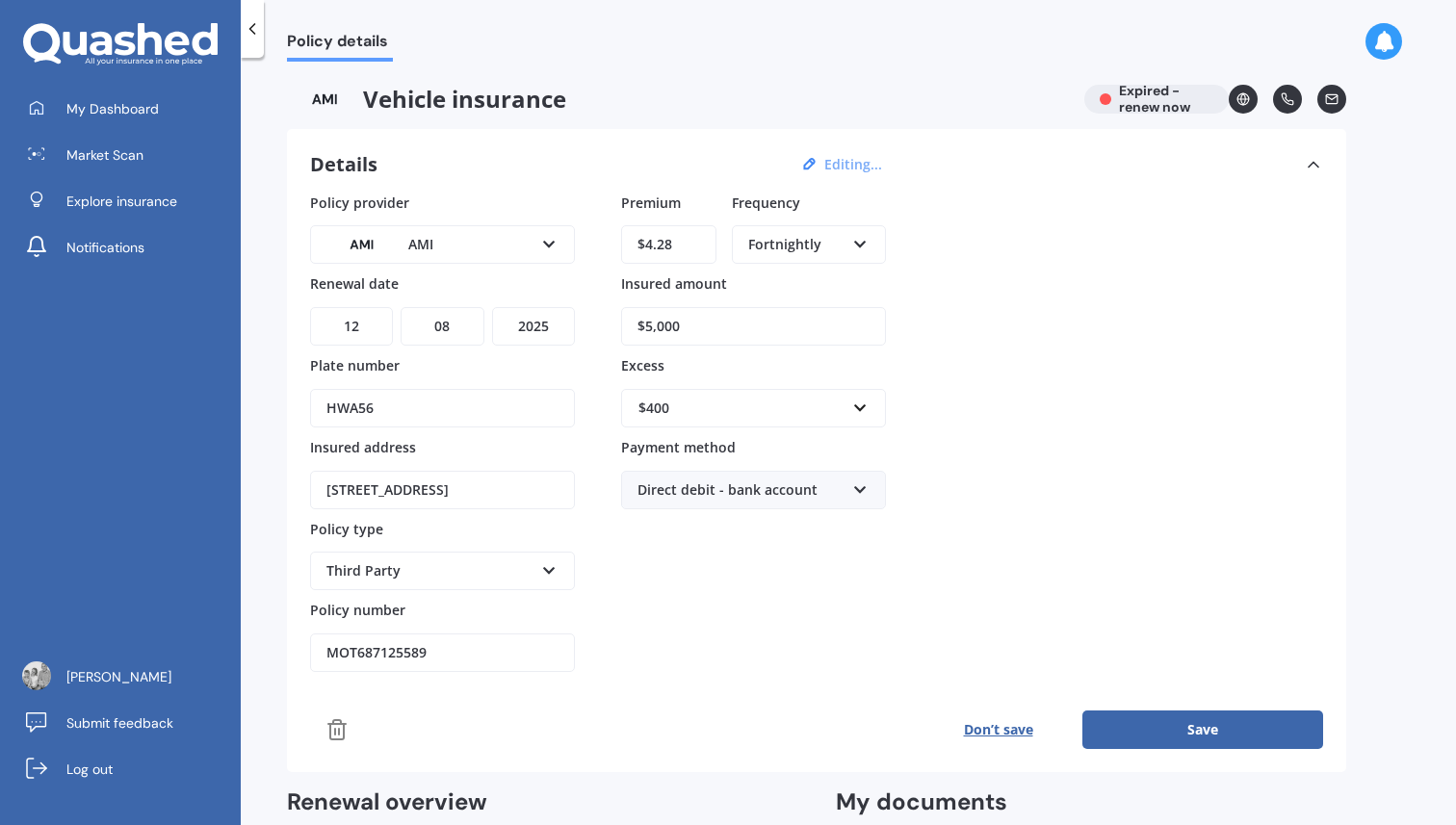
click at [528, 304] on div "DD 01 02 03 04 05 06 07 08 09 10 11 12 13 14 15 16 17 18 19 20 21 22 23 24 25 2…" at bounding box center [442, 314] width 265 height 62
click at [531, 319] on select "YYYY 2027 2026 2025 2024 2023 2022 2021 2020 2019 2018 2017 2016 2015 2014 2013…" at bounding box center [533, 326] width 83 height 38
select select "2026"
click at [1203, 732] on button "Save" at bounding box center [1202, 729] width 241 height 38
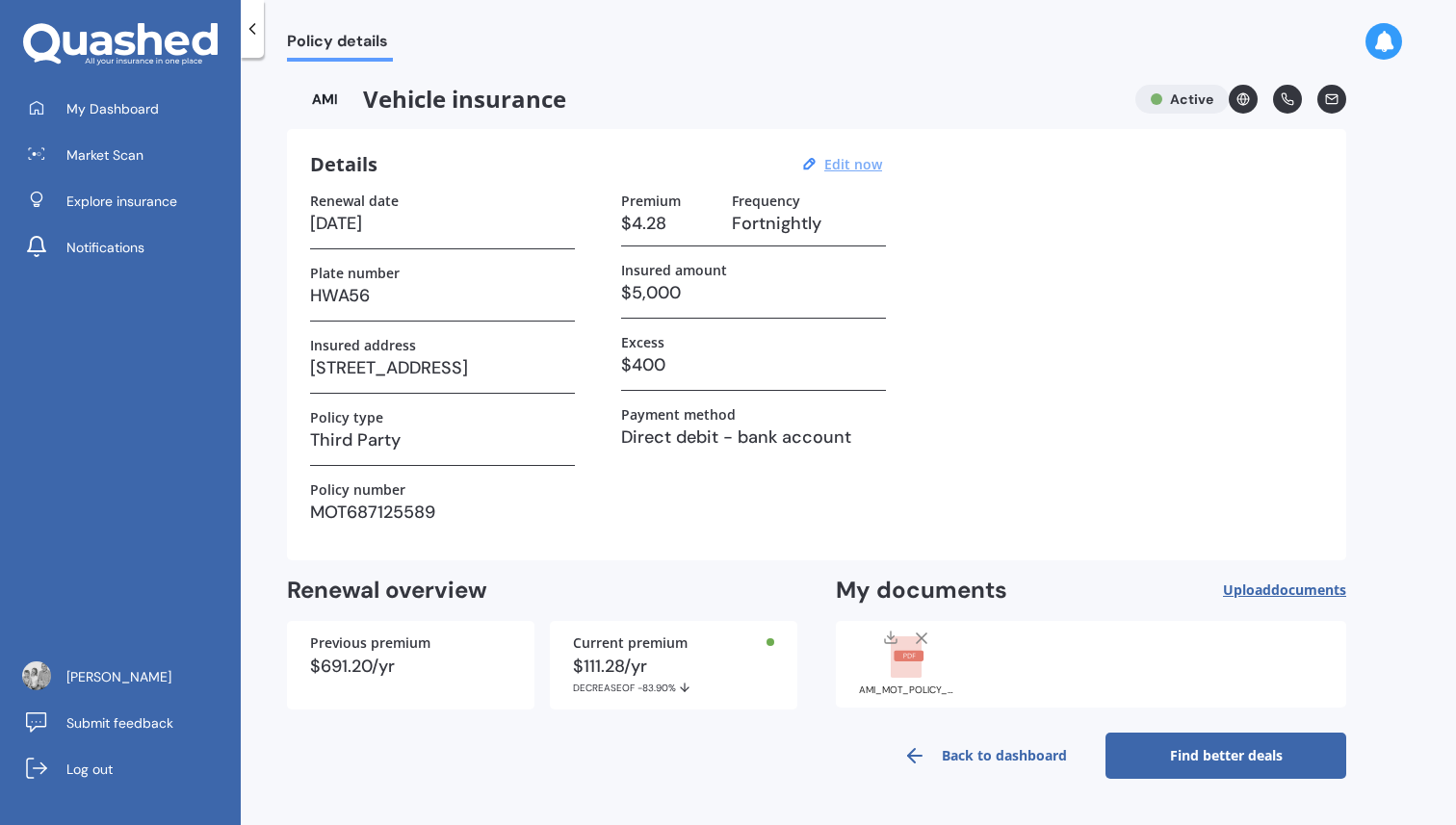
click at [1176, 753] on link "Find better deals" at bounding box center [1226, 755] width 241 height 46
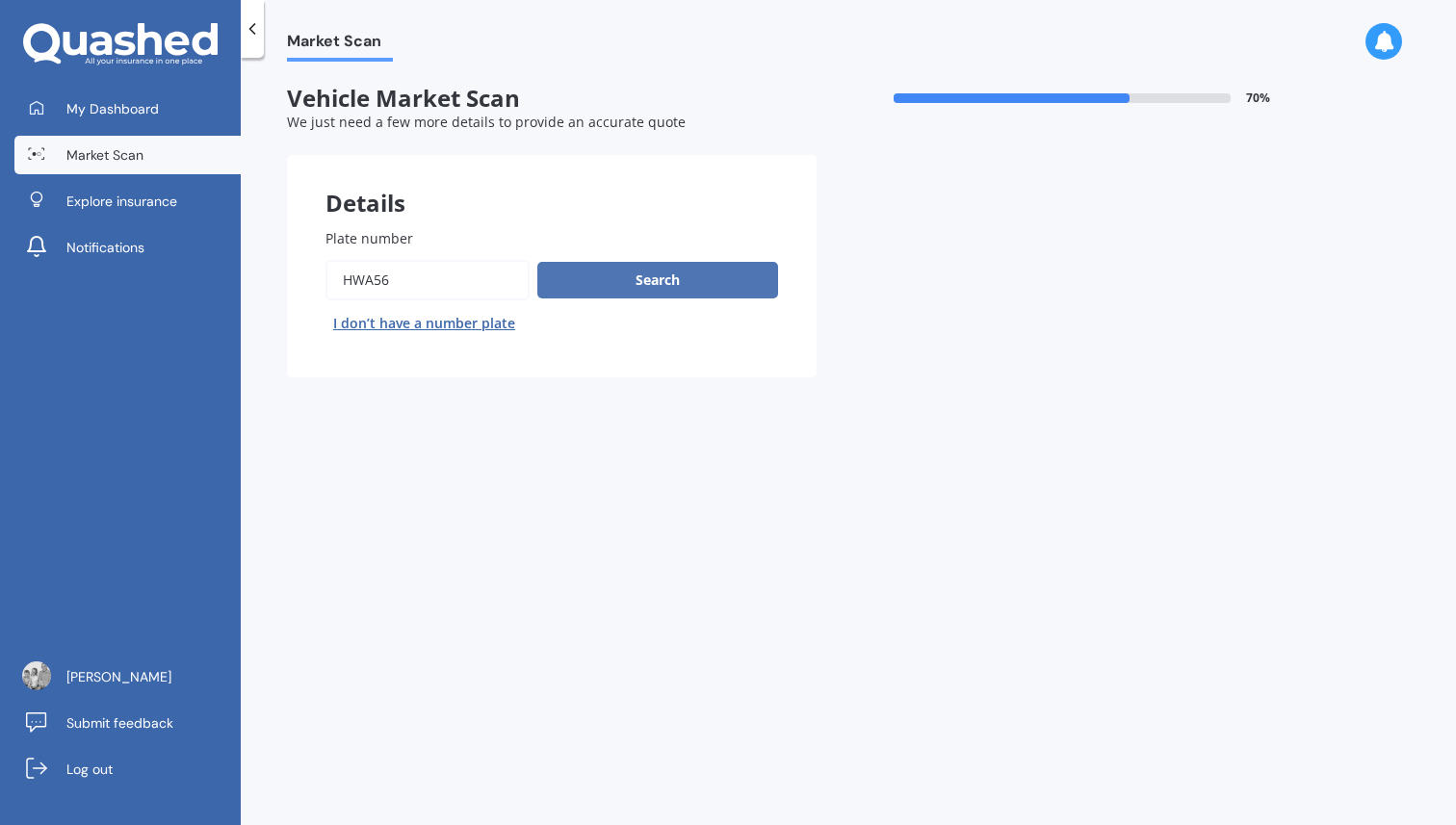
click at [636, 280] on button "Search" at bounding box center [657, 279] width 241 height 36
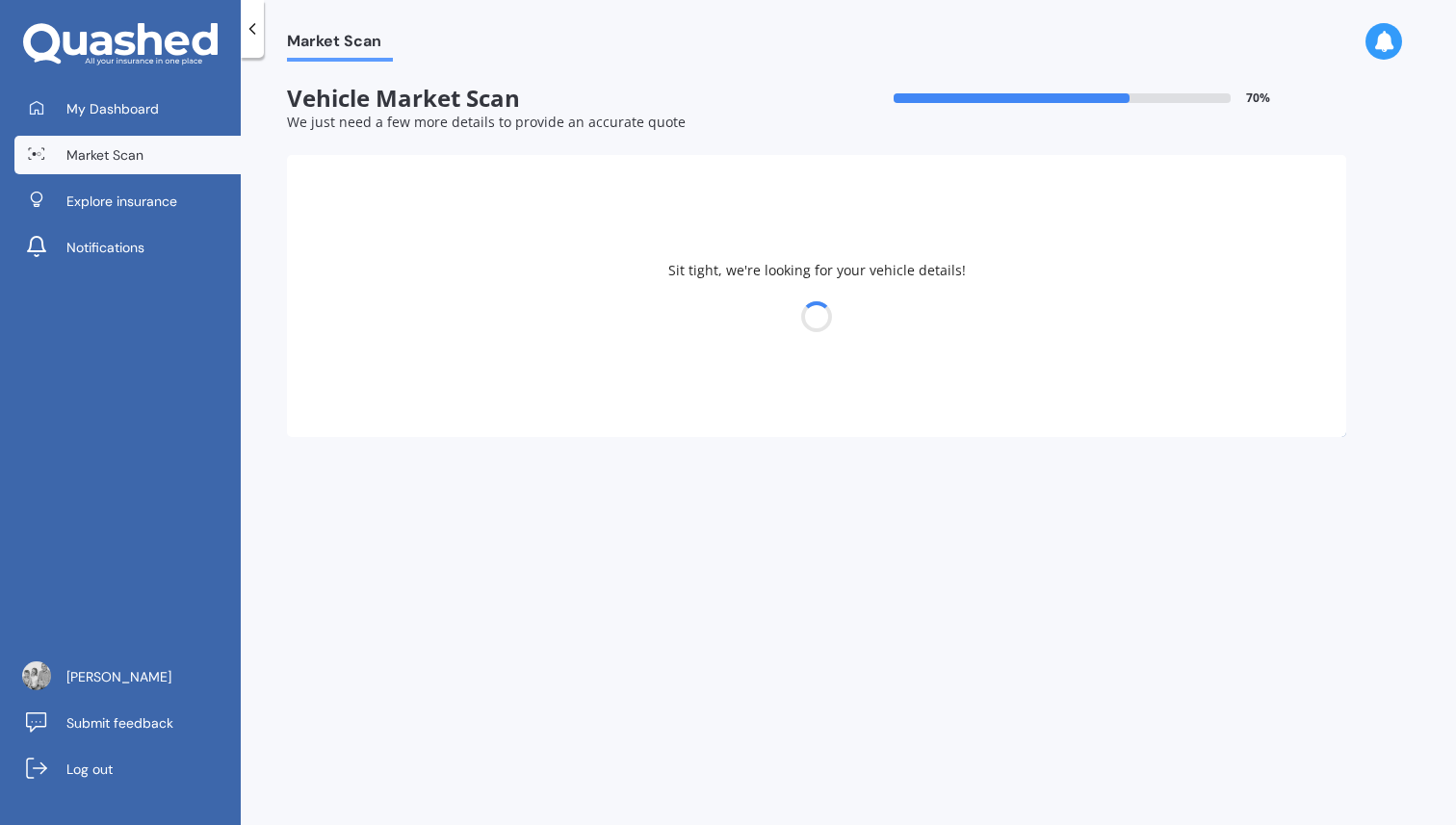
select select "MAZDA"
select select "MPV"
select select "11"
select select "07"
select select "1988"
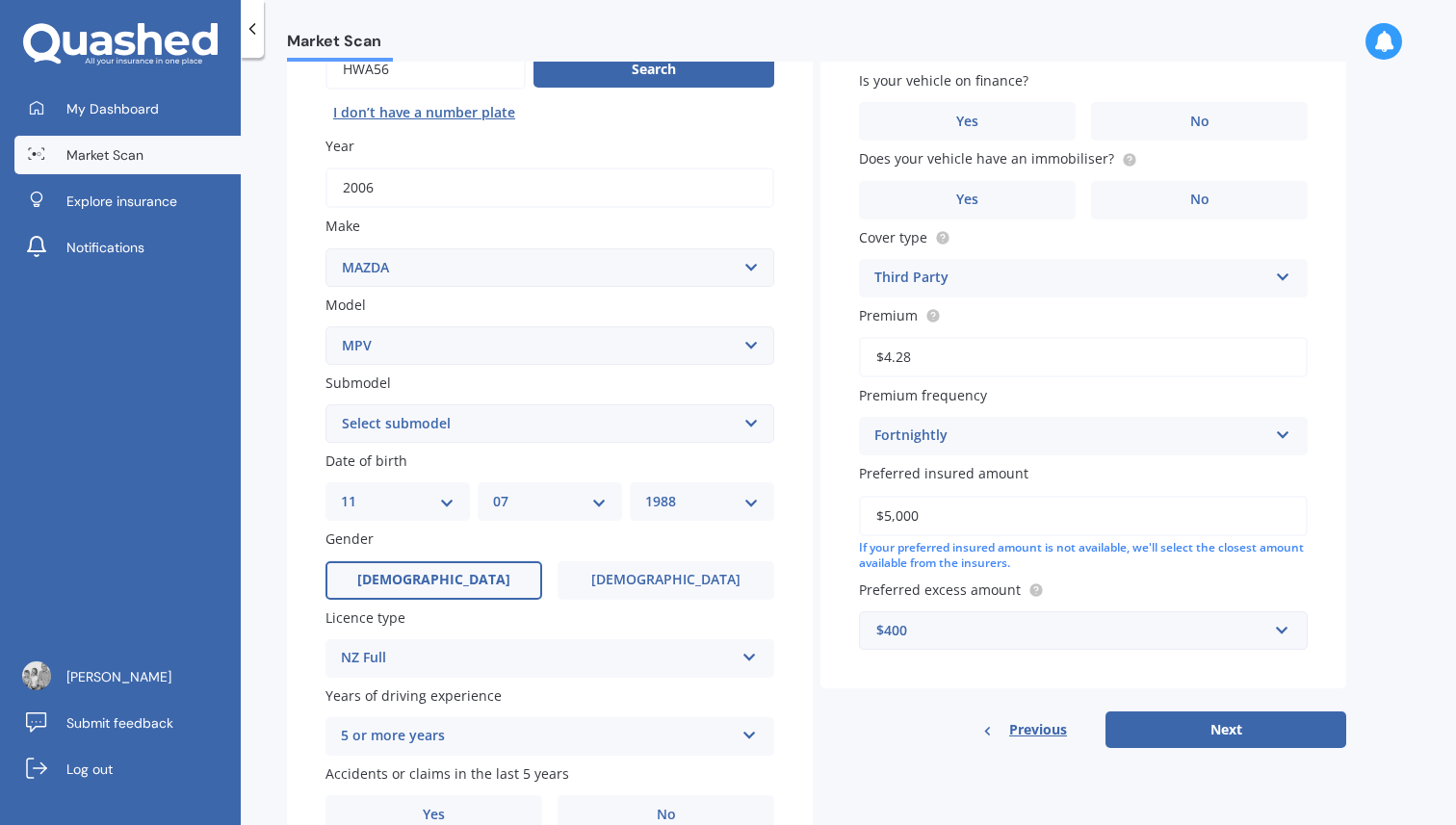
scroll to position [224, 0]
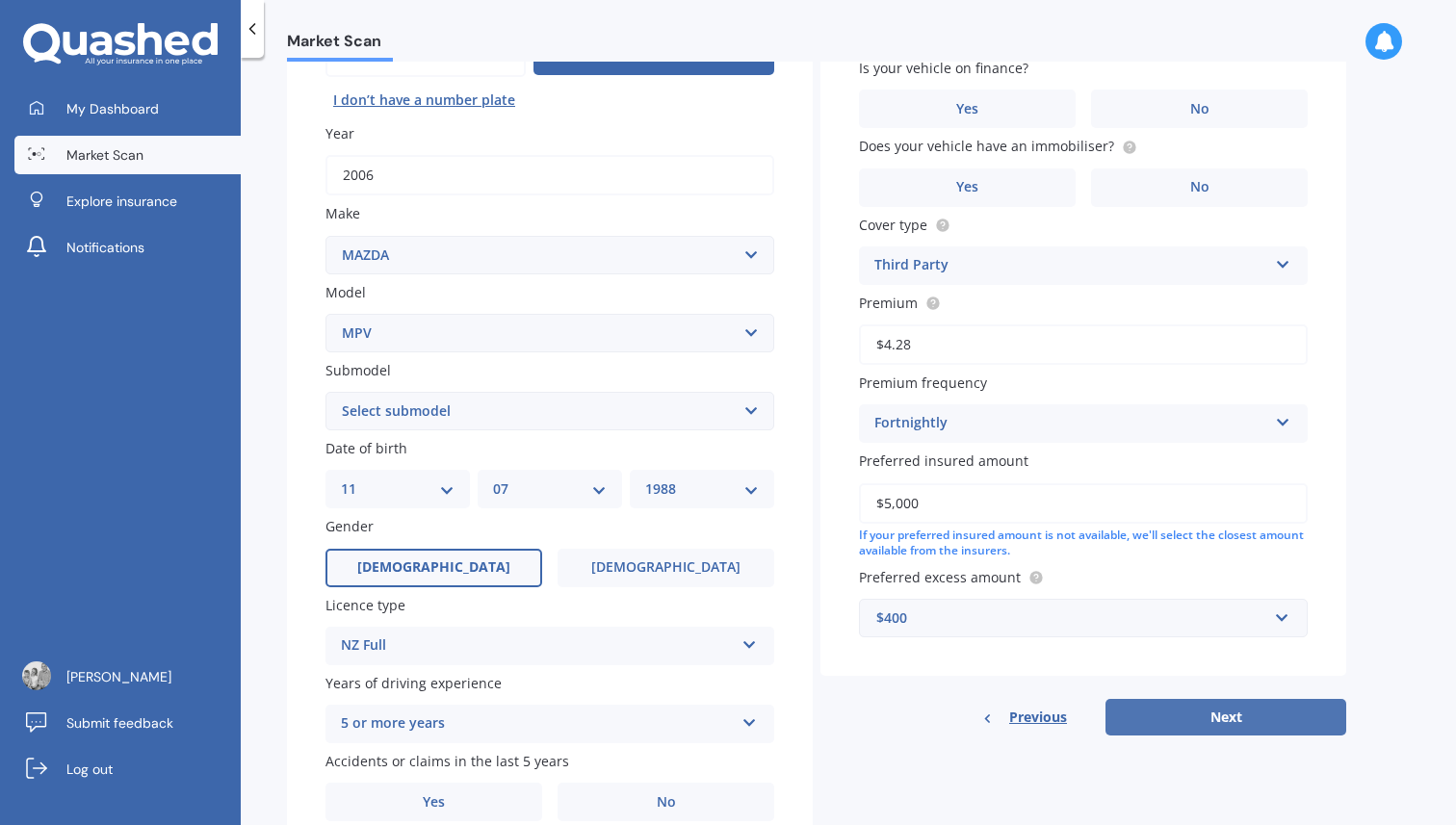
click at [1204, 723] on button "Next" at bounding box center [1226, 717] width 241 height 36
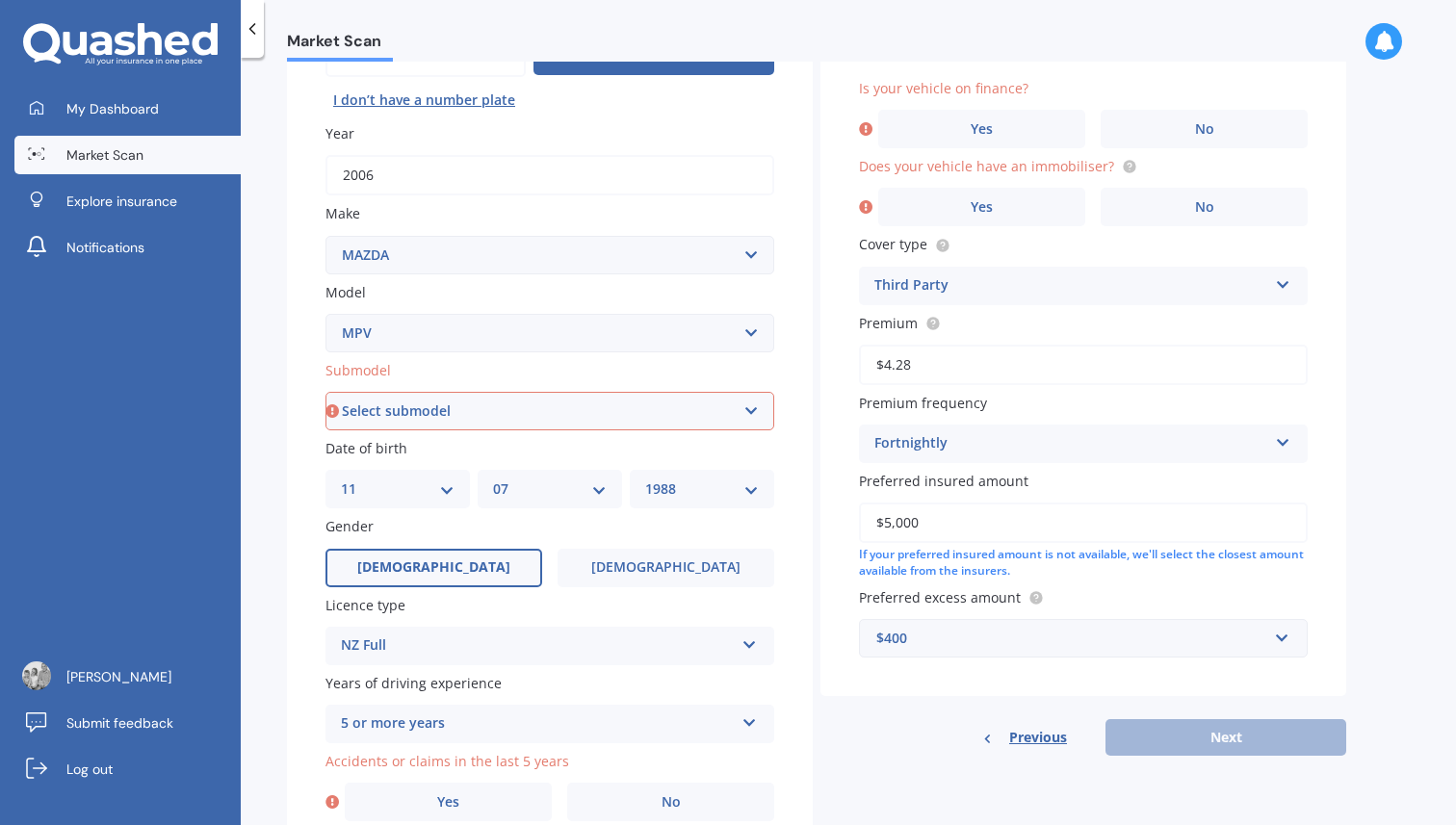
scroll to position [313, 0]
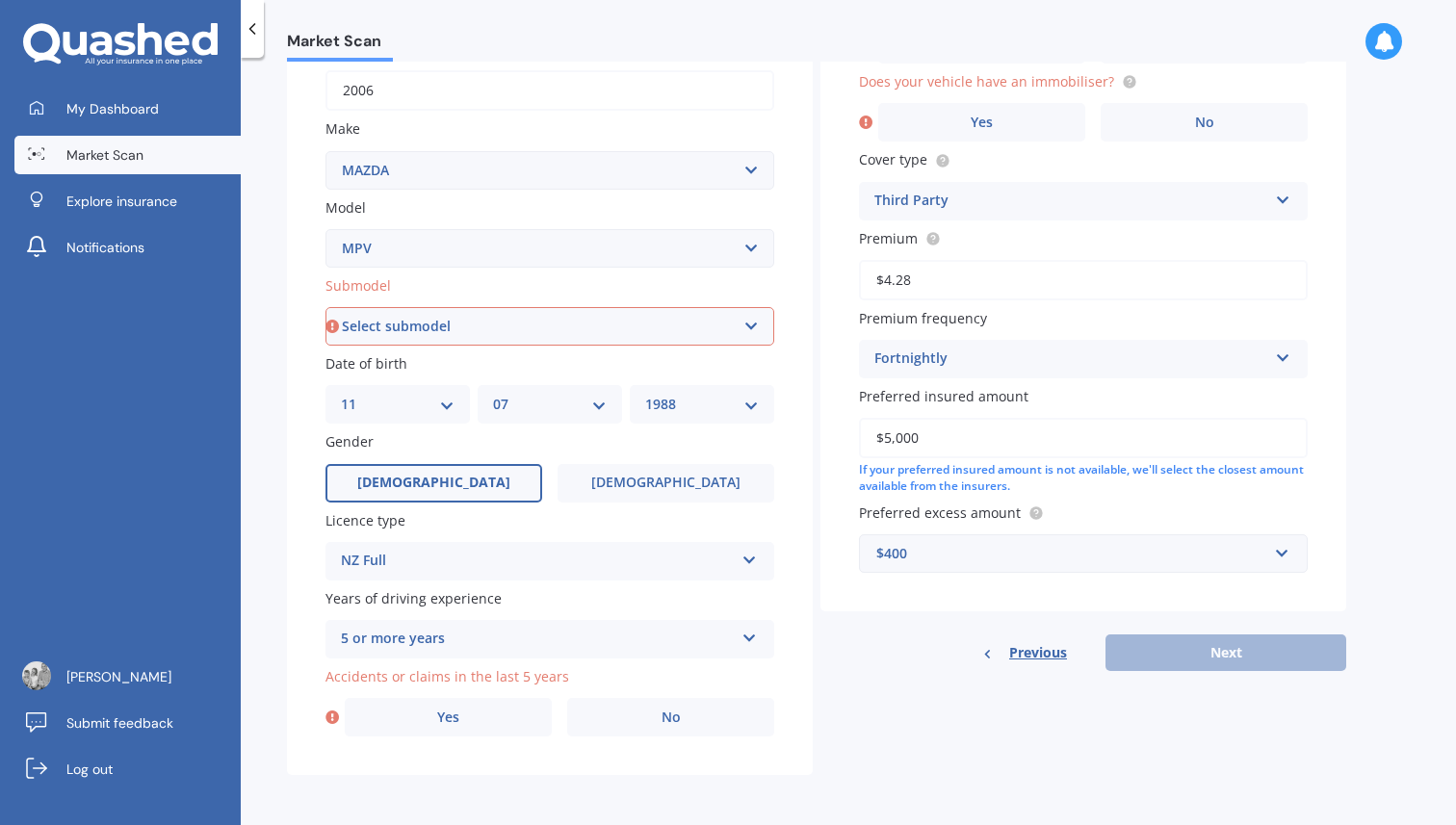
click at [529, 318] on select "Select submodel Petrol Petrol turbo" at bounding box center [550, 326] width 449 height 38
select select "PETROL TURBO"
click at [663, 721] on span "No" at bounding box center [672, 718] width 20 height 17
click at [0, 0] on input "No" at bounding box center [0, 0] width 0 height 0
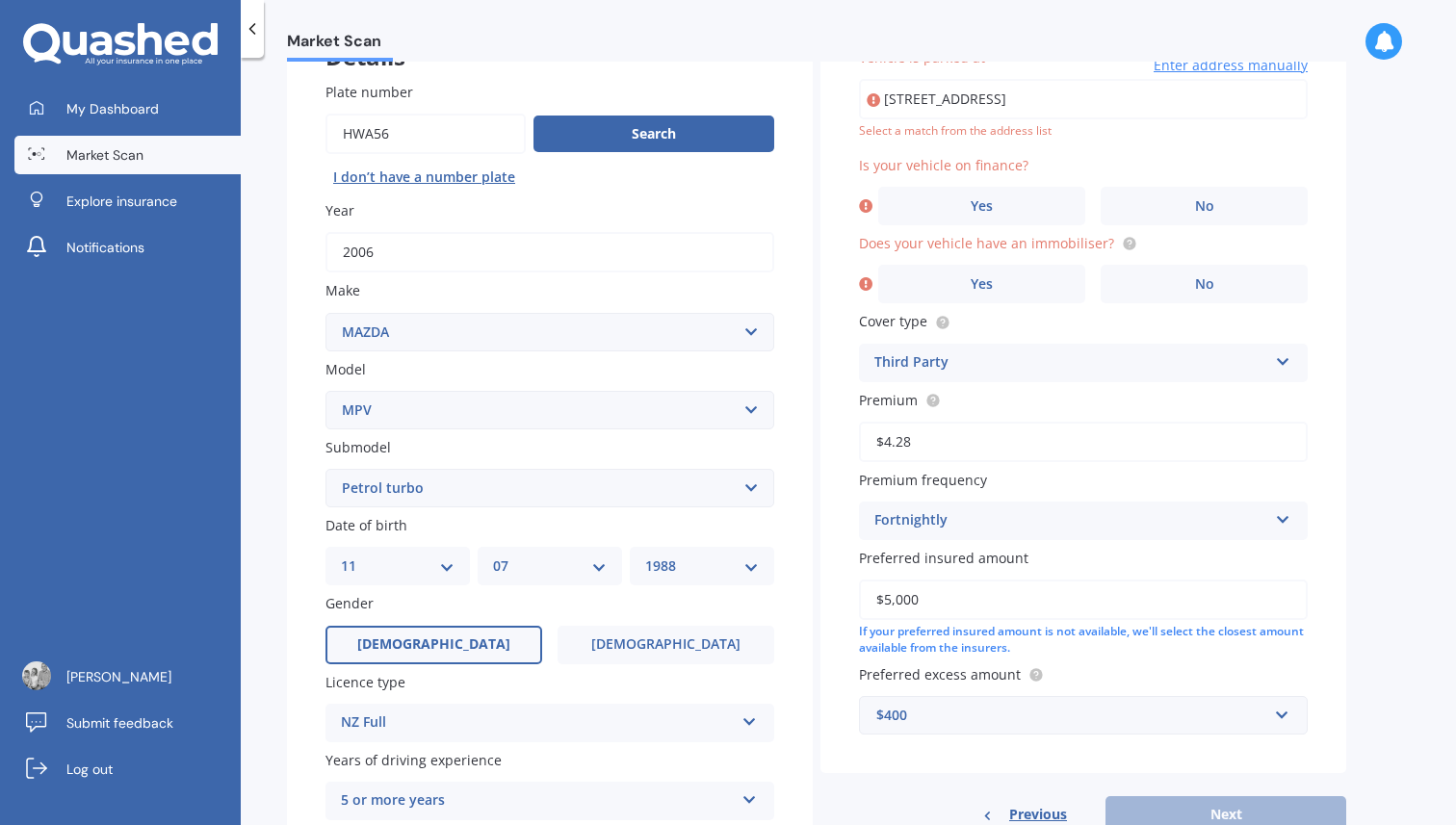
scroll to position [132, 0]
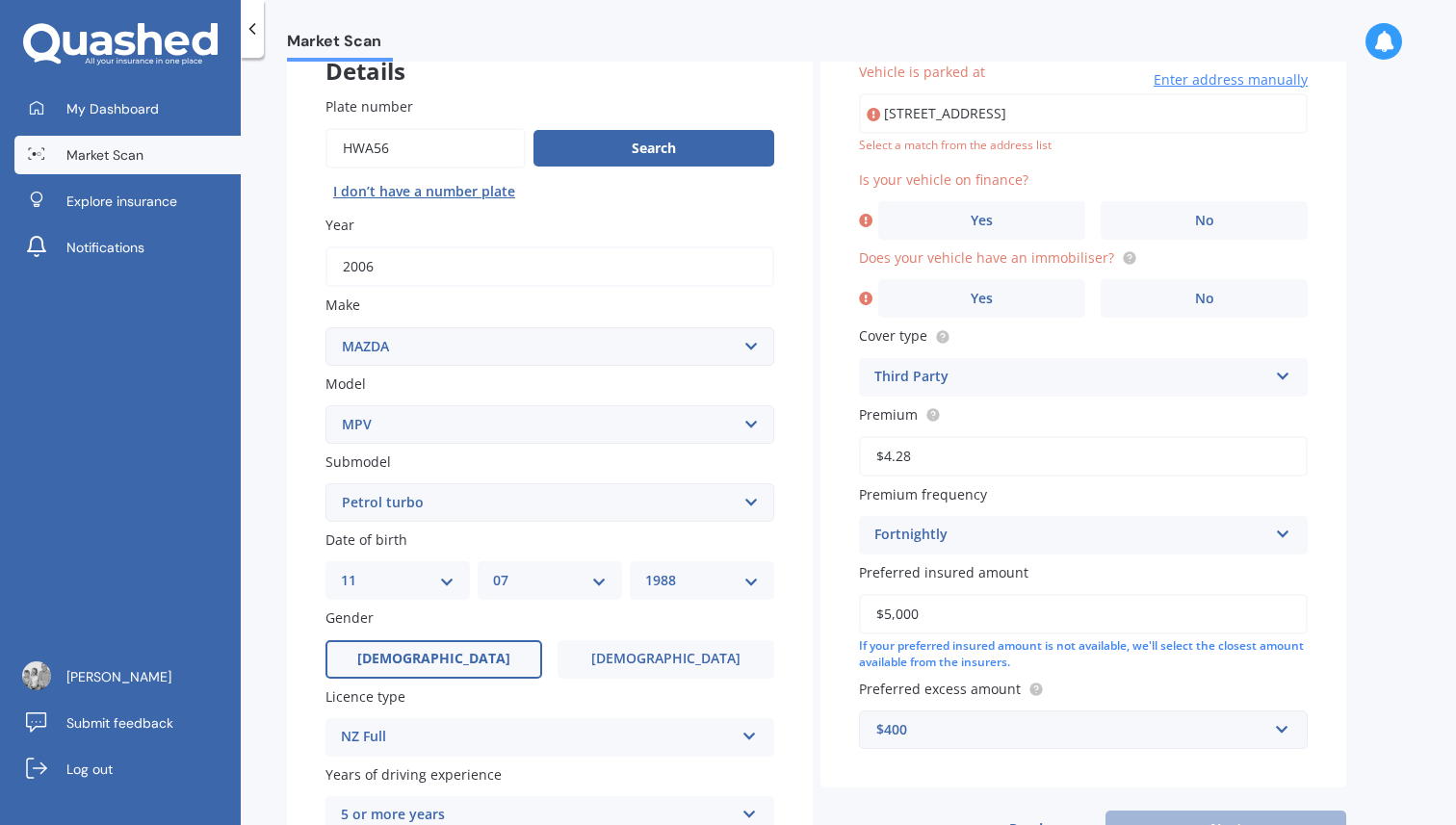
type input "[STREET_ADDRESS]"
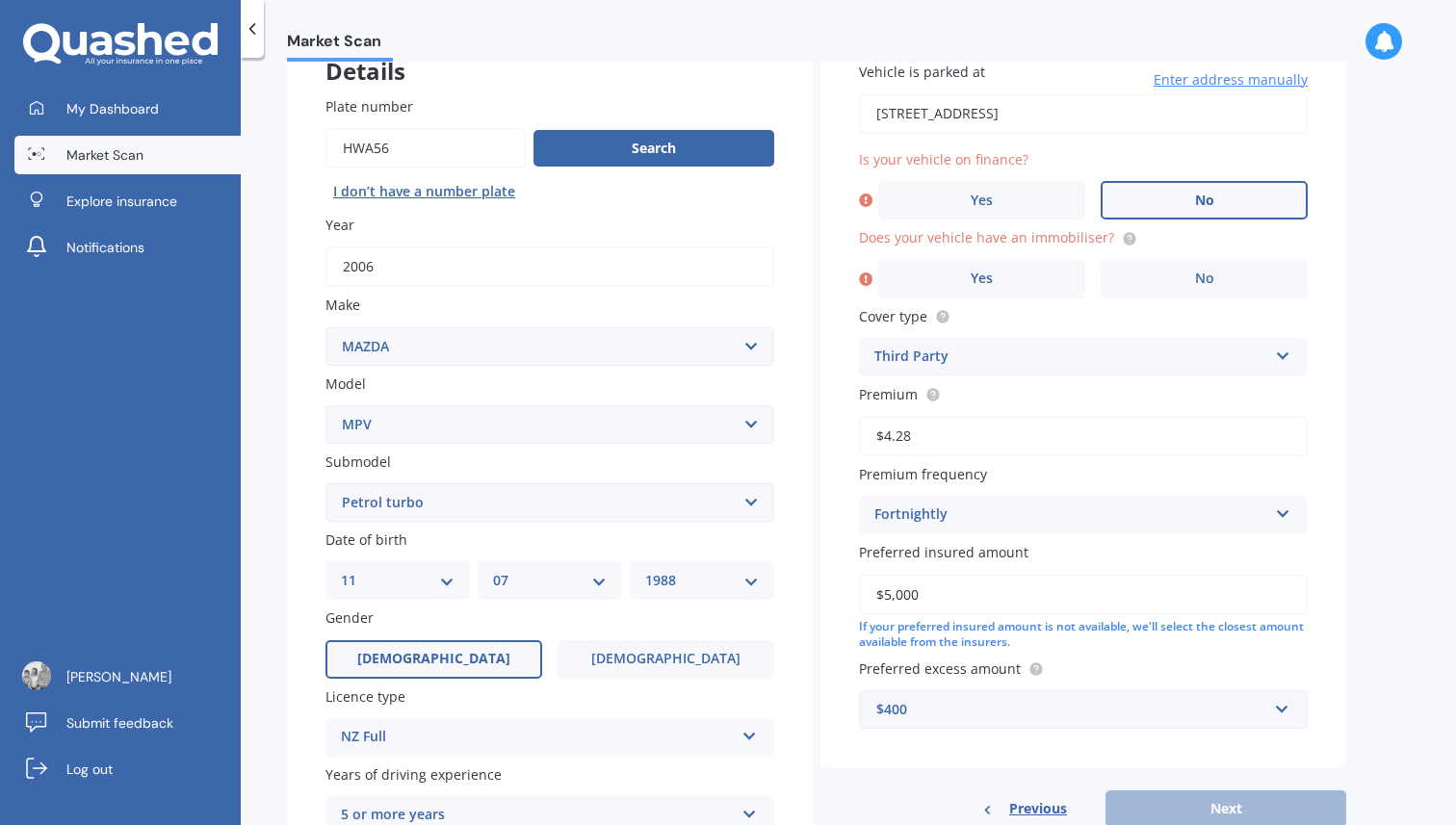
click at [1144, 199] on label "No" at bounding box center [1204, 199] width 207 height 38
click at [0, 0] on input "No" at bounding box center [0, 0] width 0 height 0
click at [1176, 274] on label "No" at bounding box center [1204, 278] width 207 height 38
click at [0, 0] on input "No" at bounding box center [0, 0] width 0 height 0
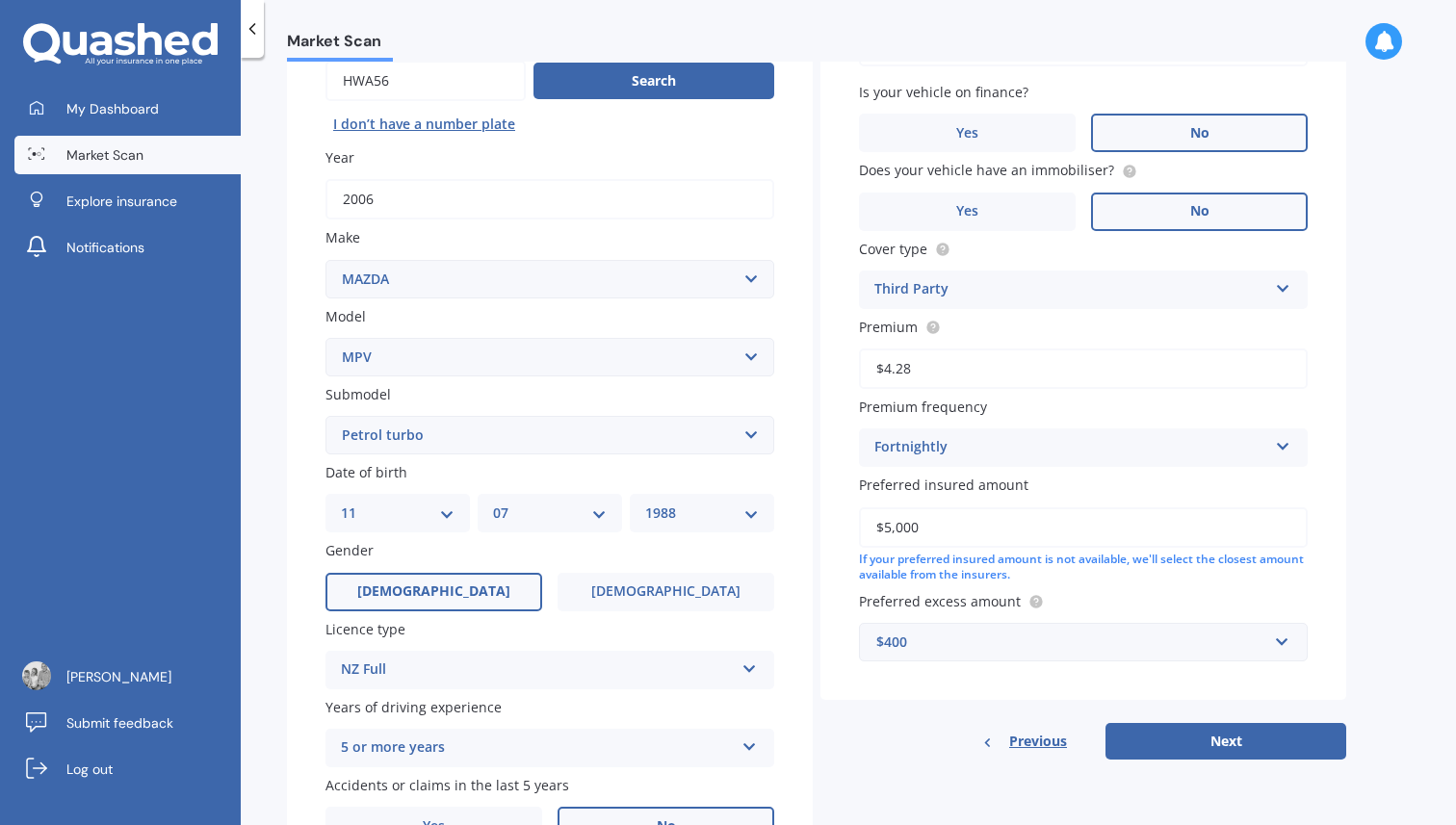
scroll to position [227, 0]
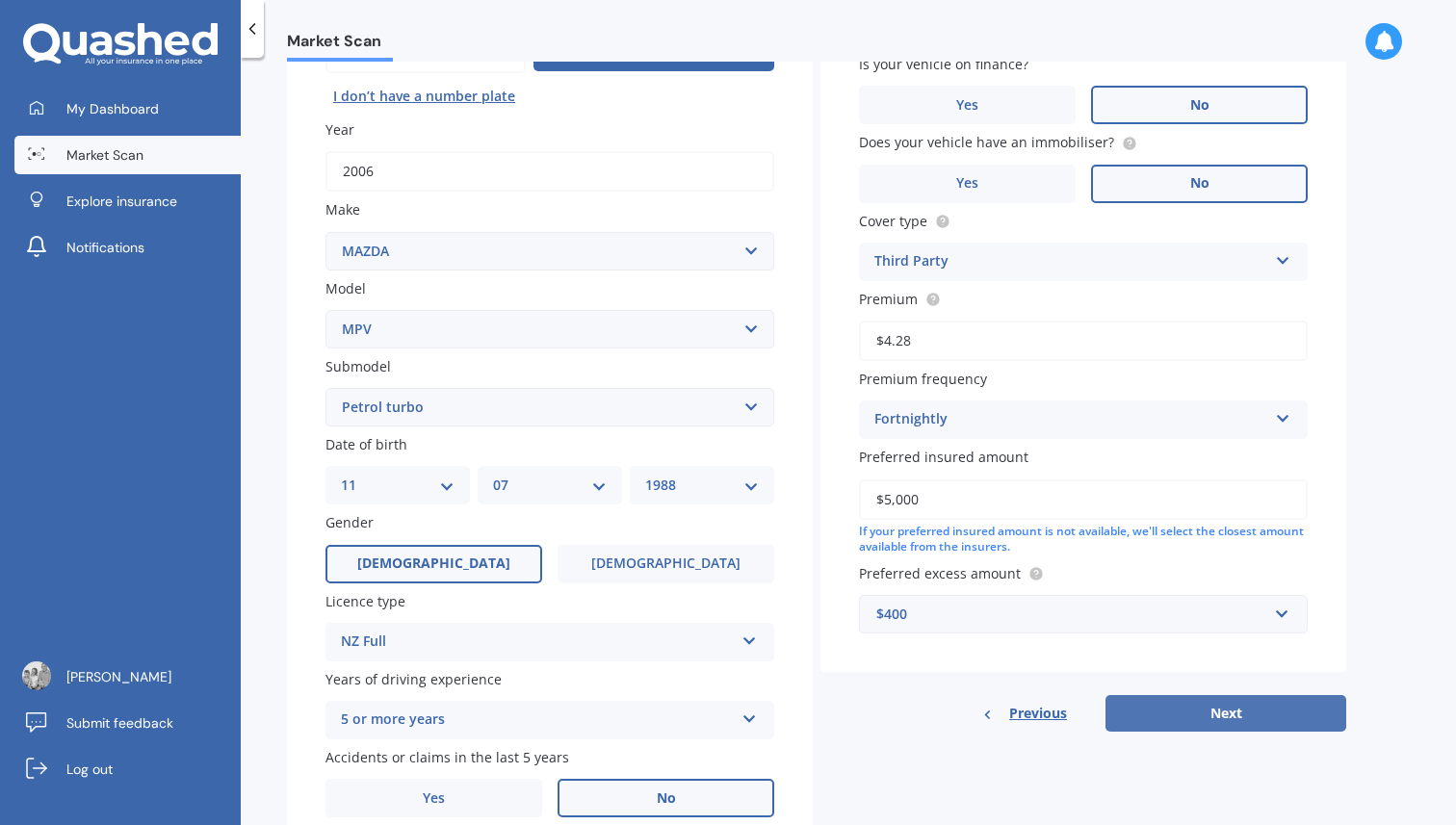
click at [1214, 716] on button "Next" at bounding box center [1226, 713] width 241 height 36
select select "11"
select select "07"
select select "1988"
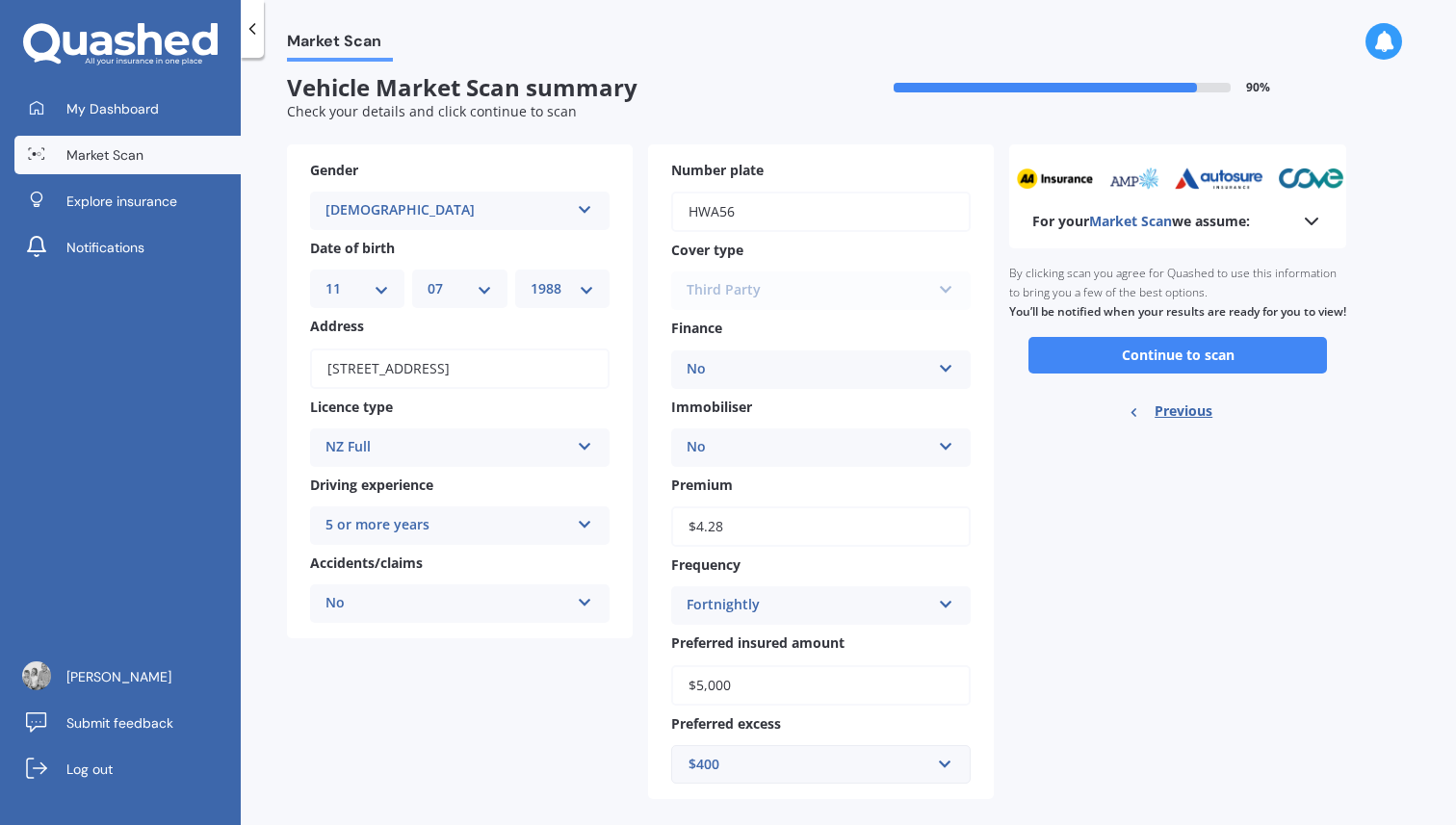
scroll to position [0, 0]
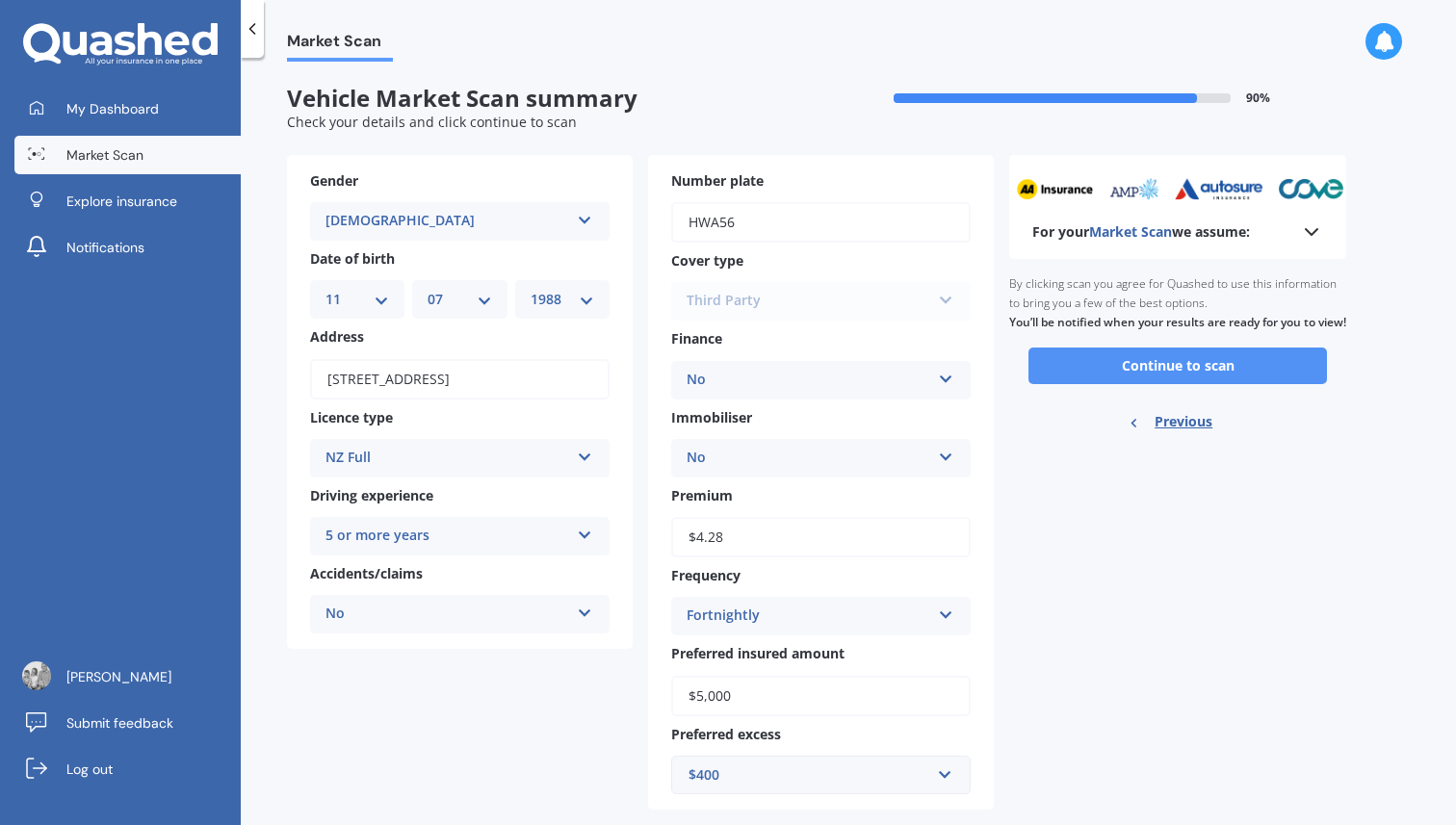
click at [1156, 384] on button "Continue to scan" at bounding box center [1178, 365] width 299 height 36
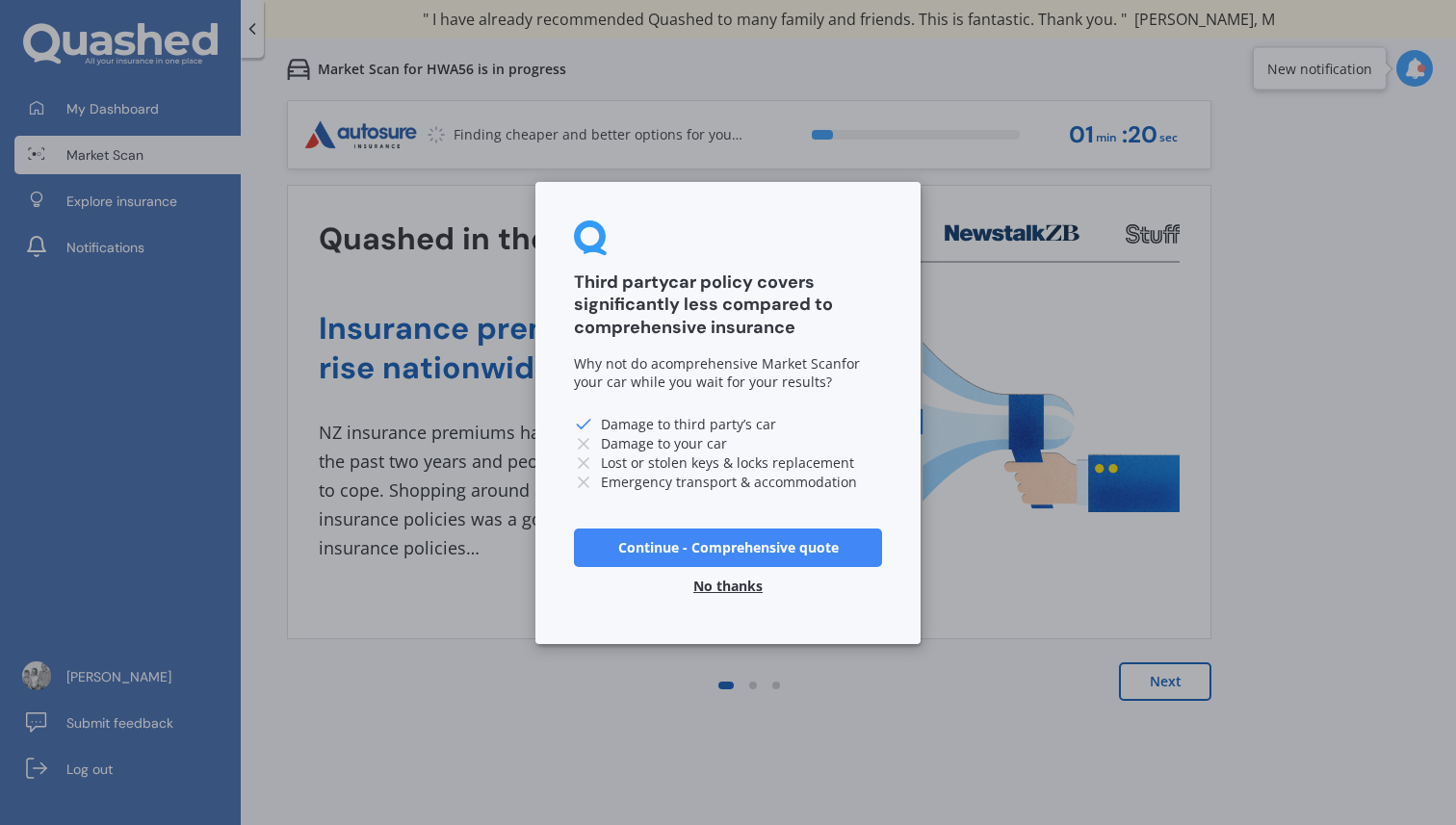
click at [714, 585] on button "No thanks" at bounding box center [728, 585] width 93 height 38
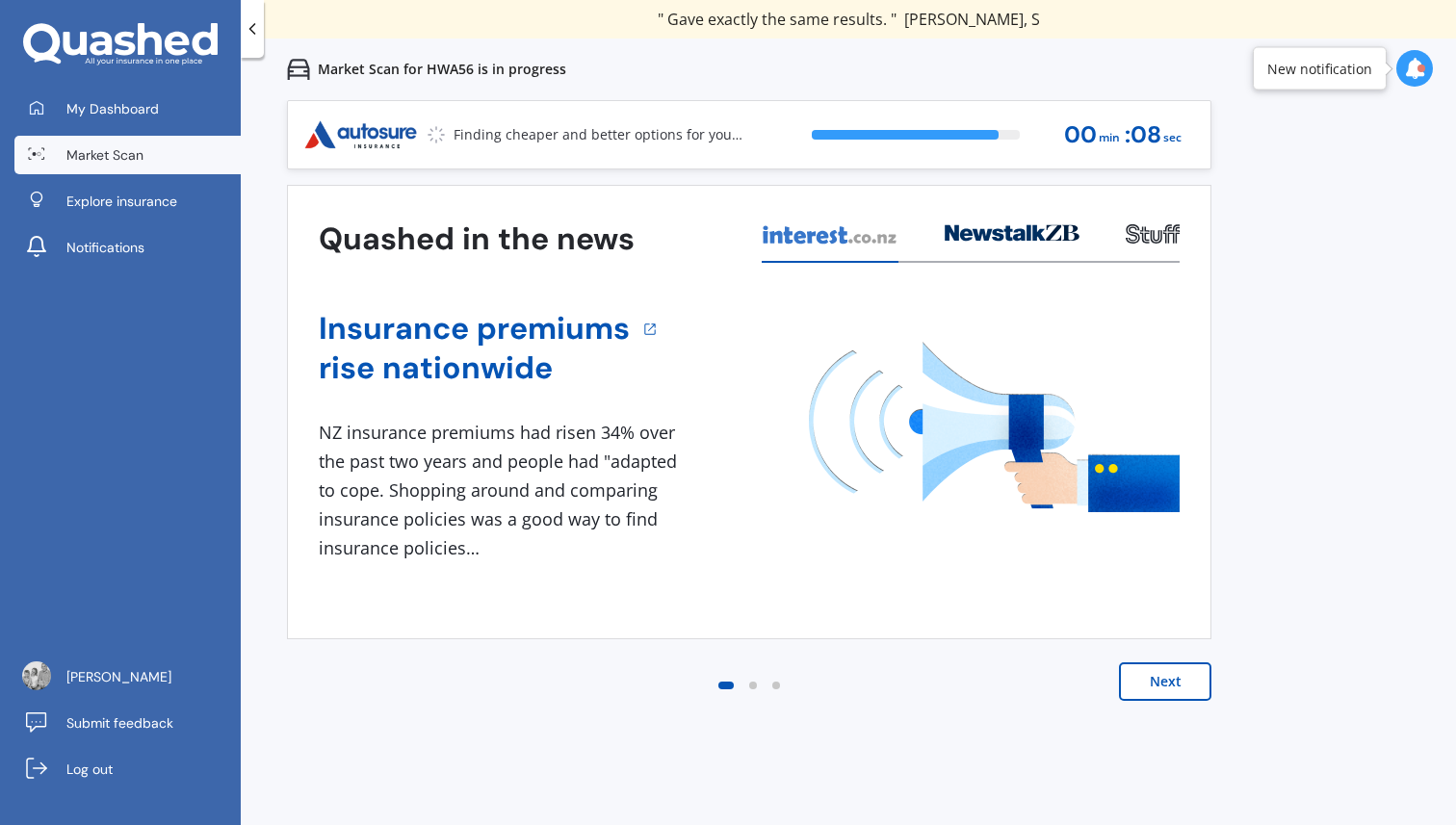
click at [751, 687] on div at bounding box center [753, 685] width 8 height 8
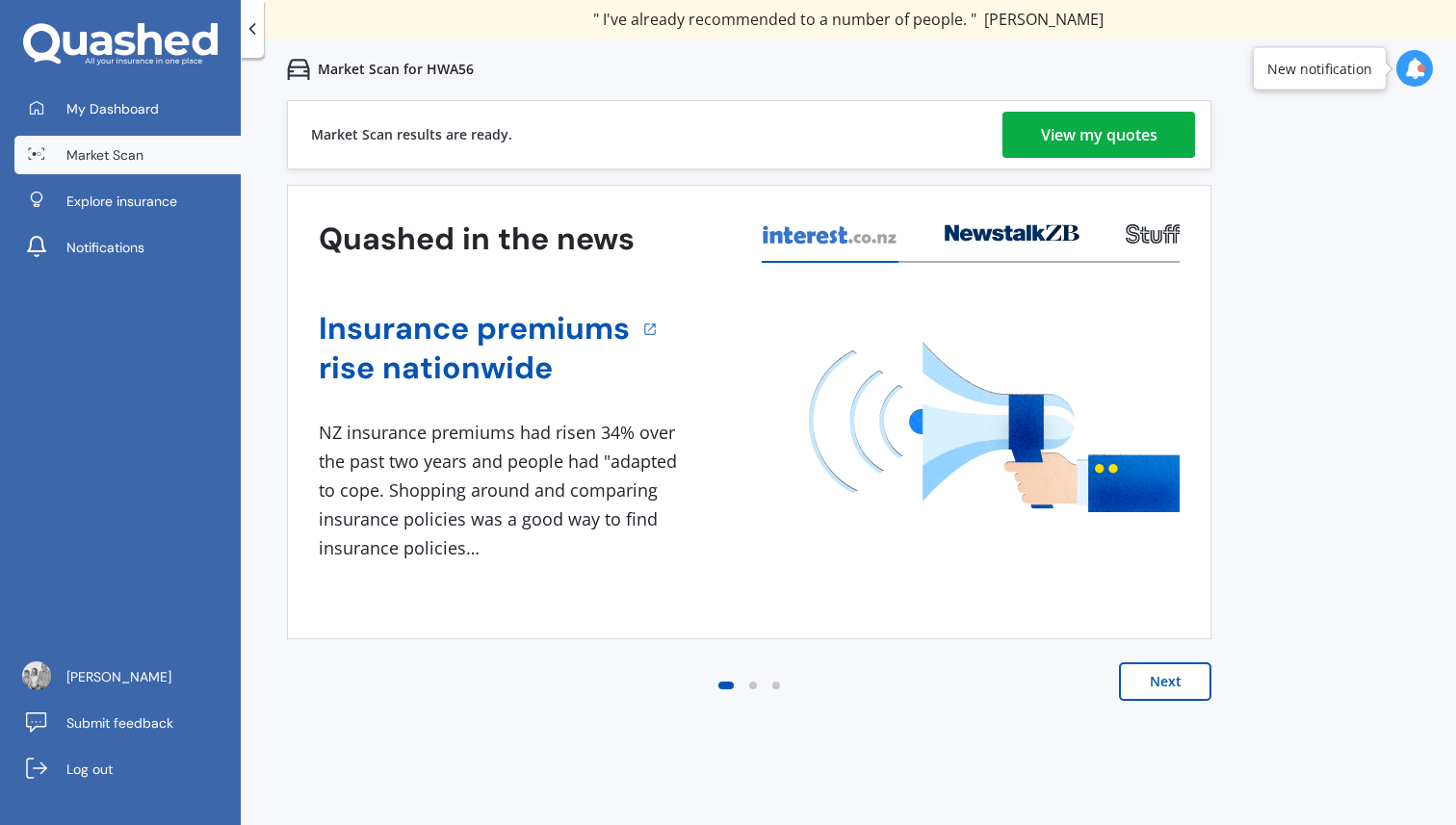
click at [1094, 138] on div "View my quotes" at bounding box center [1099, 134] width 116 height 46
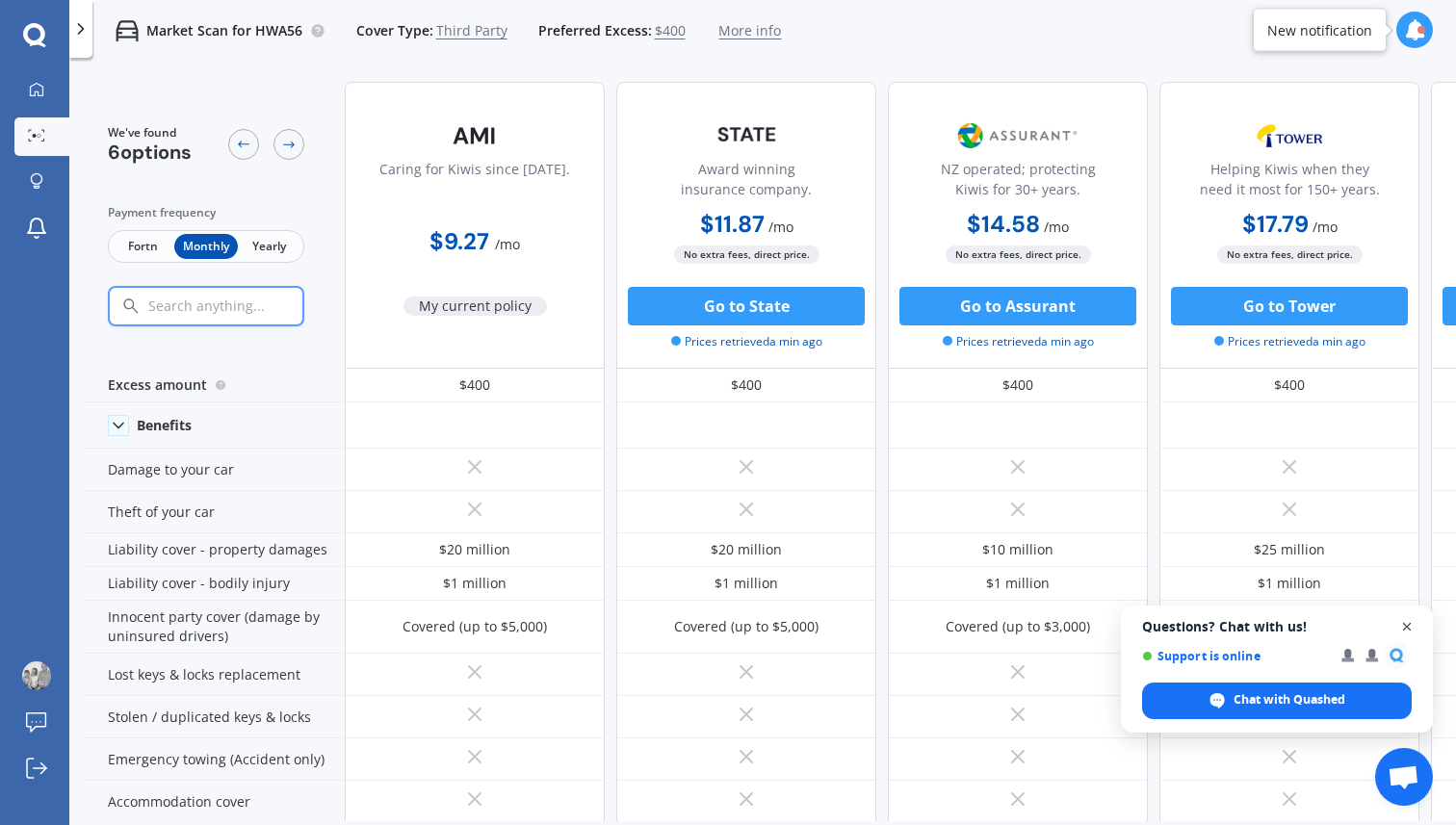
click at [1404, 624] on span "Close chat" at bounding box center [1407, 627] width 24 height 24
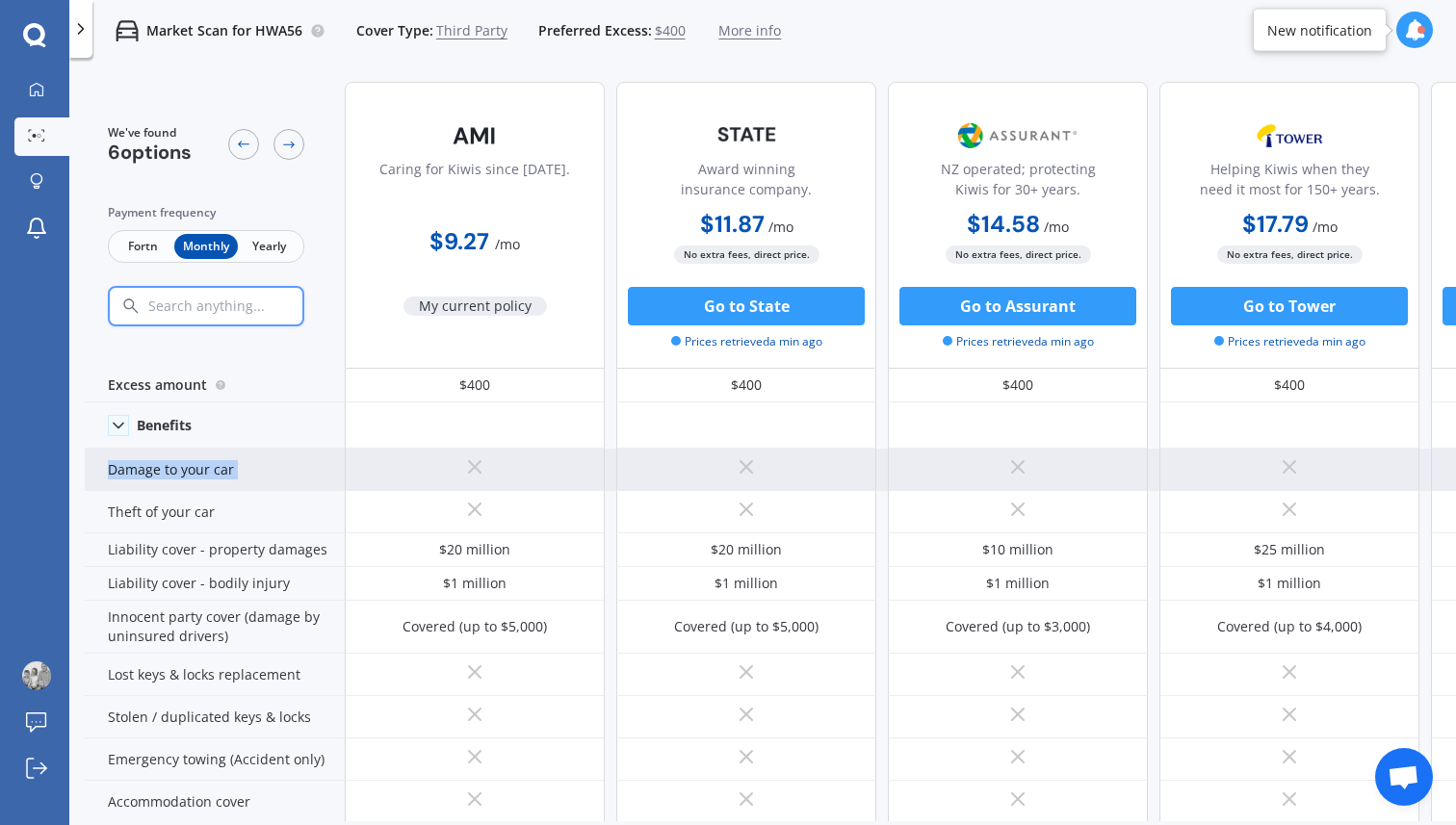
drag, startPoint x: 1373, startPoint y: 420, endPoint x: 868, endPoint y: 451, distance: 506.0
click at [868, 451] on div "Benefits Damage to your car Theft of your car Liability cover - property damage…" at bounding box center [1023, 783] width 1878 height 762
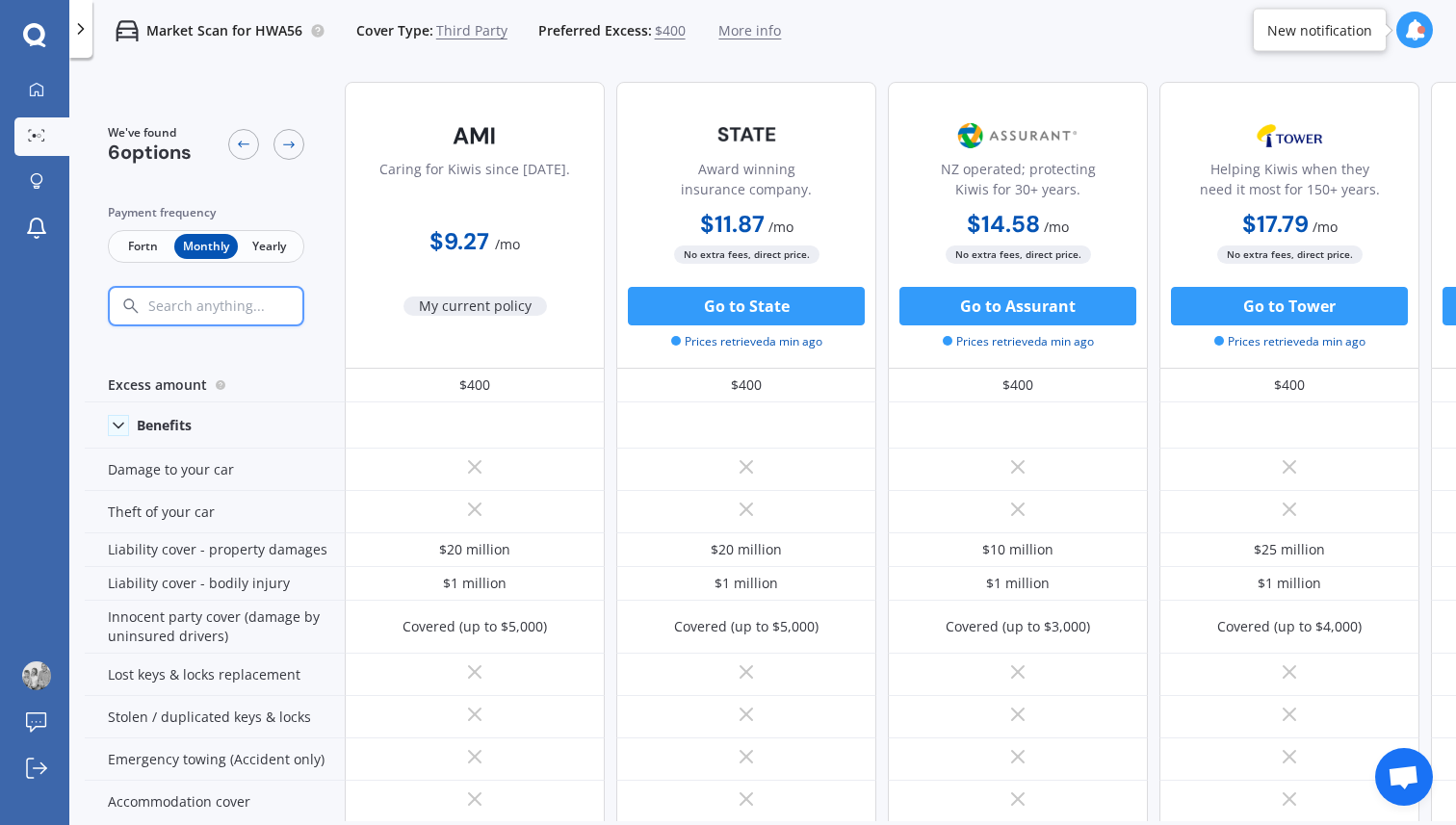
click at [137, 245] on span "Fortn" at bounding box center [143, 247] width 62 height 25
